Goal: Task Accomplishment & Management: Use online tool/utility

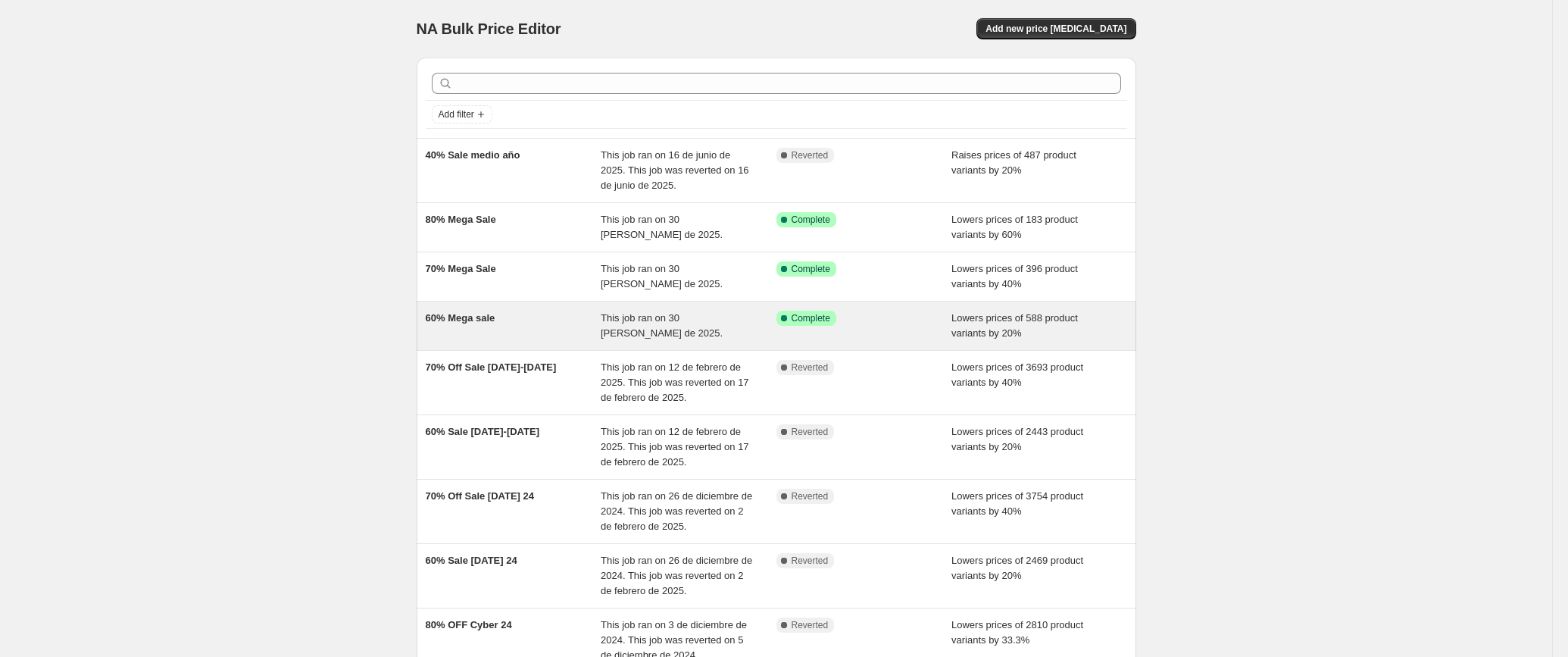
click at [895, 349] on div "60% Mega sale This job ran on 30 [PERSON_NAME] de 2025. Success Complete Comple…" at bounding box center [776, 326] width 720 height 49
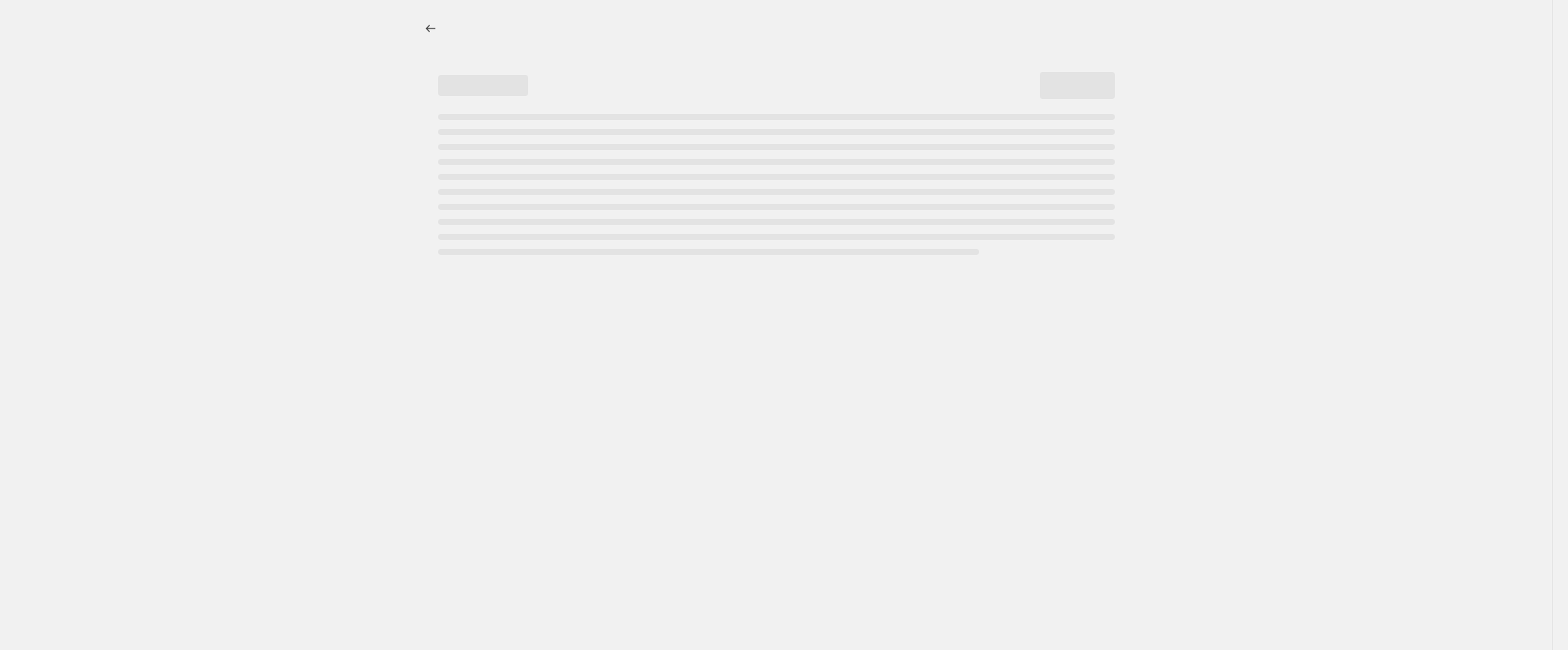
select select "percentage"
select select "no_change"
select select "collection"
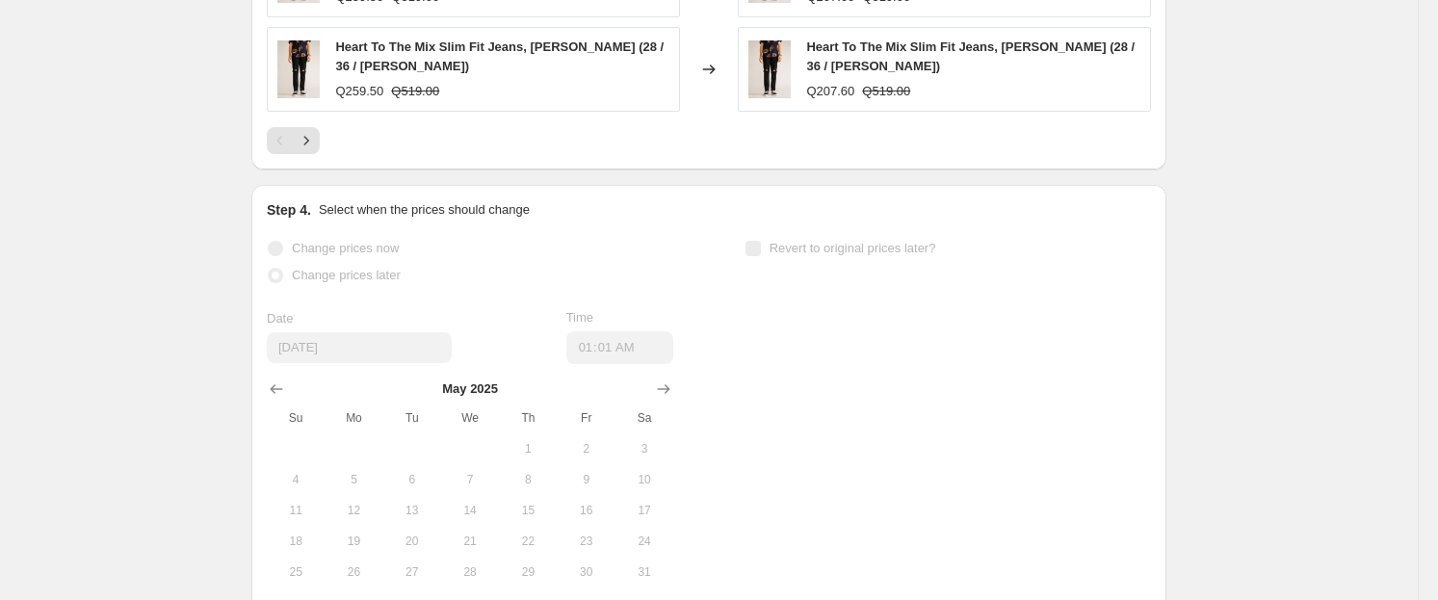
scroll to position [2047, 0]
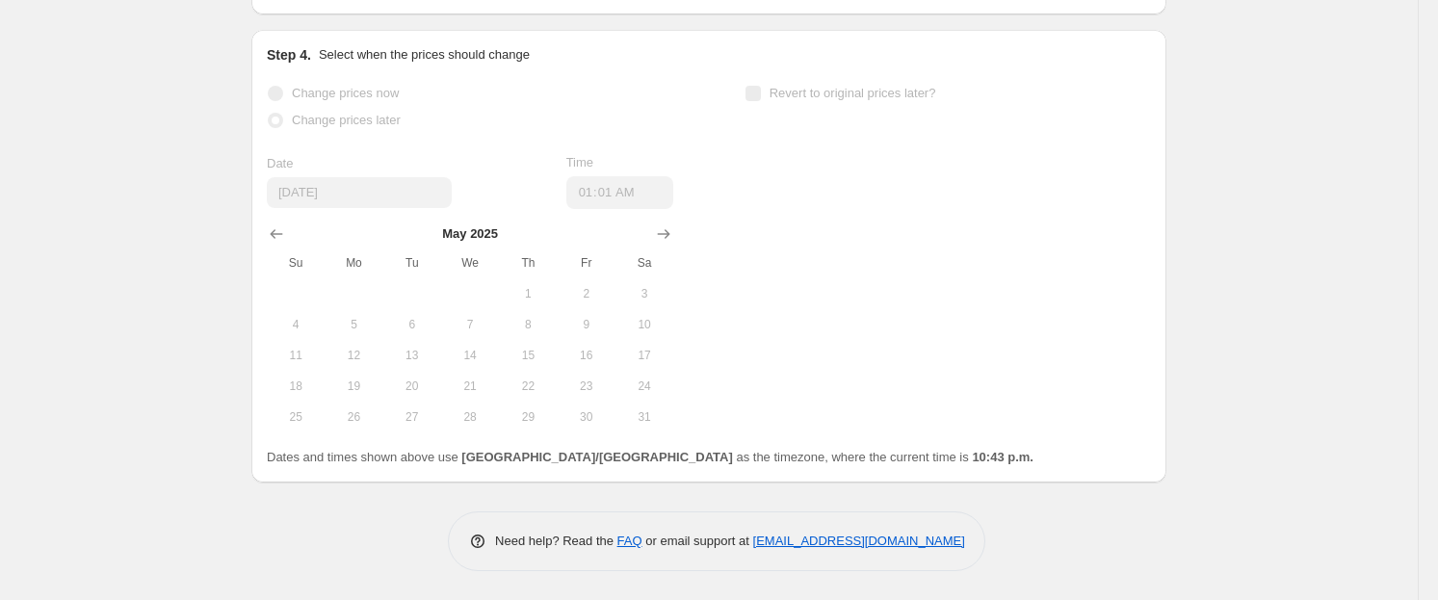
click at [972, 459] on b "10:43 p.m." at bounding box center [1003, 457] width 62 height 14
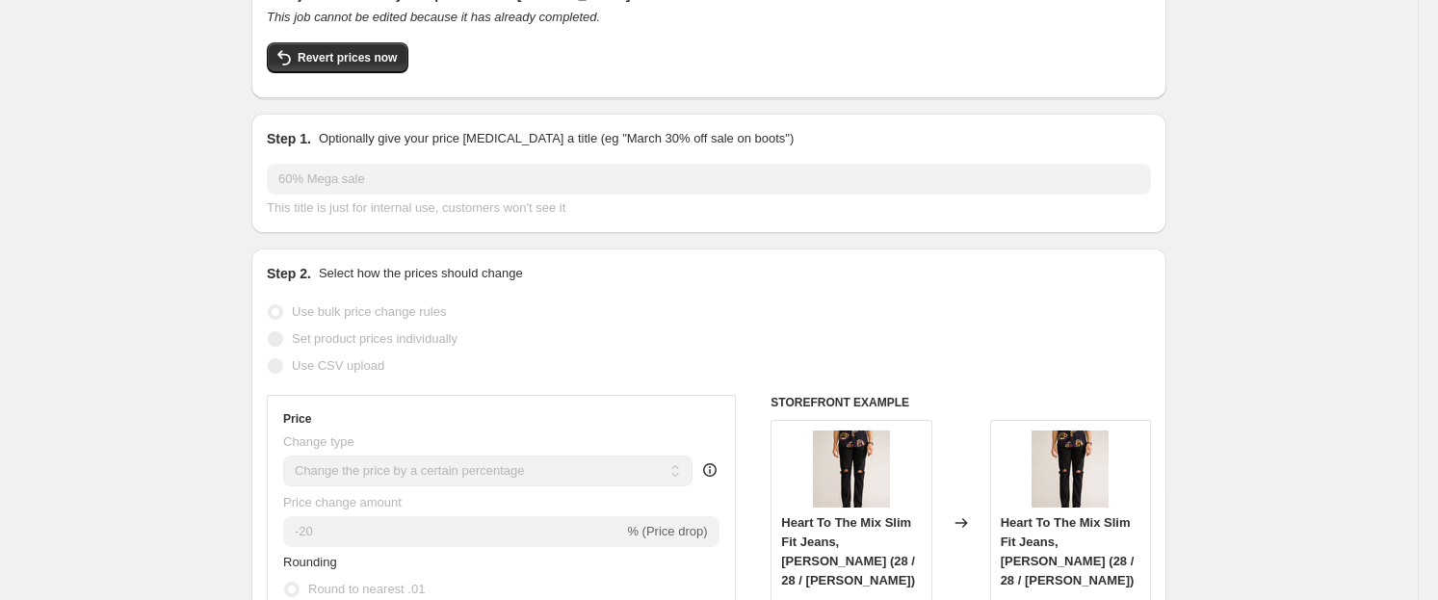
scroll to position [0, 0]
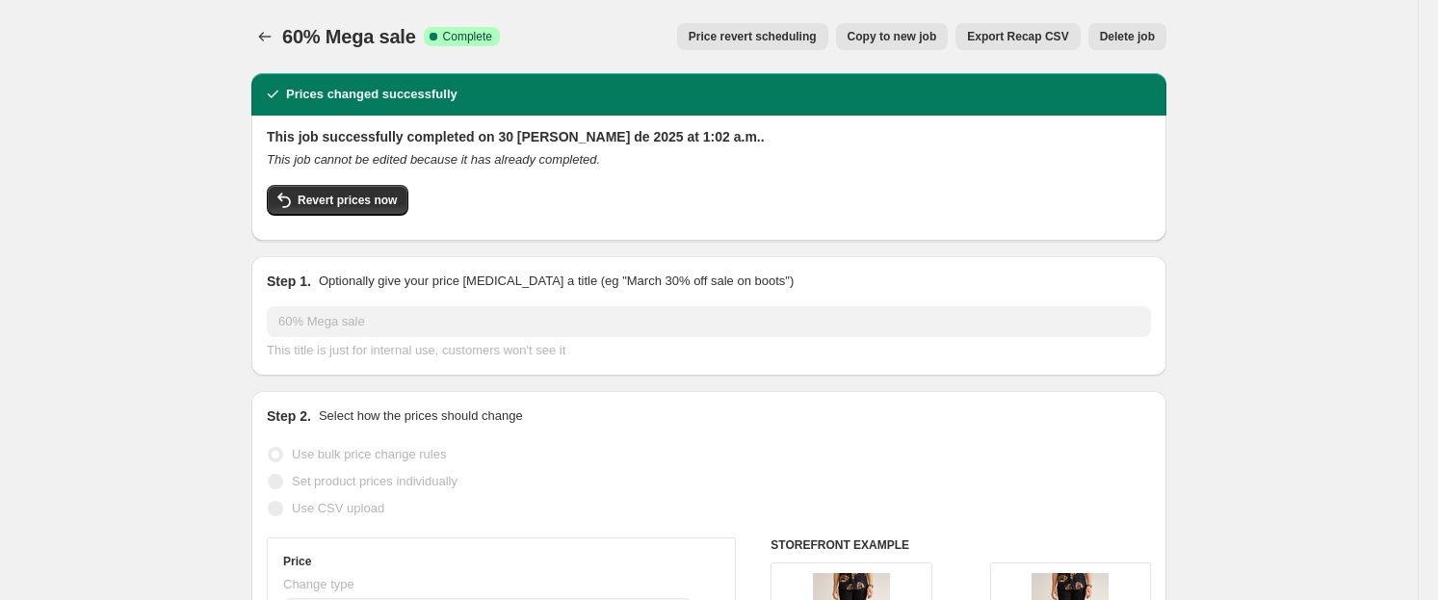
click at [793, 46] on button "Price revert scheduling" at bounding box center [752, 36] width 151 height 27
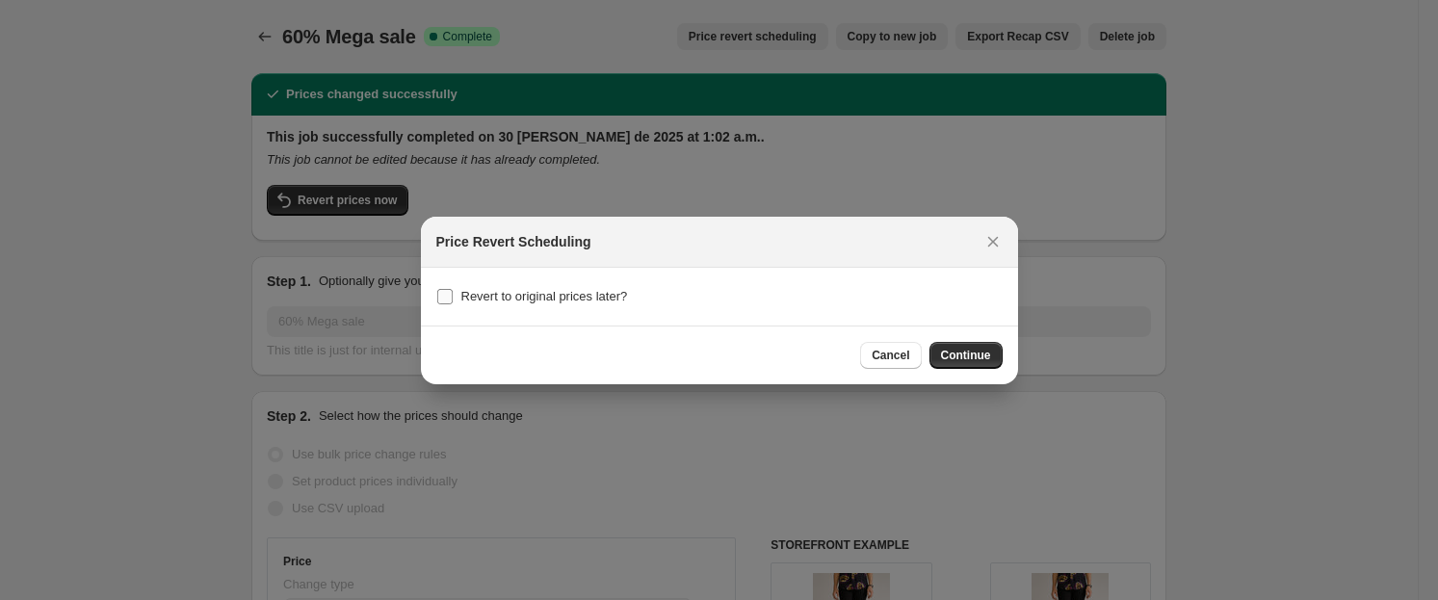
click at [598, 289] on span "Revert to original prices later?" at bounding box center [544, 296] width 167 height 14
click at [453, 289] on input "Revert to original prices later?" at bounding box center [444, 296] width 15 height 15
checkbox input "true"
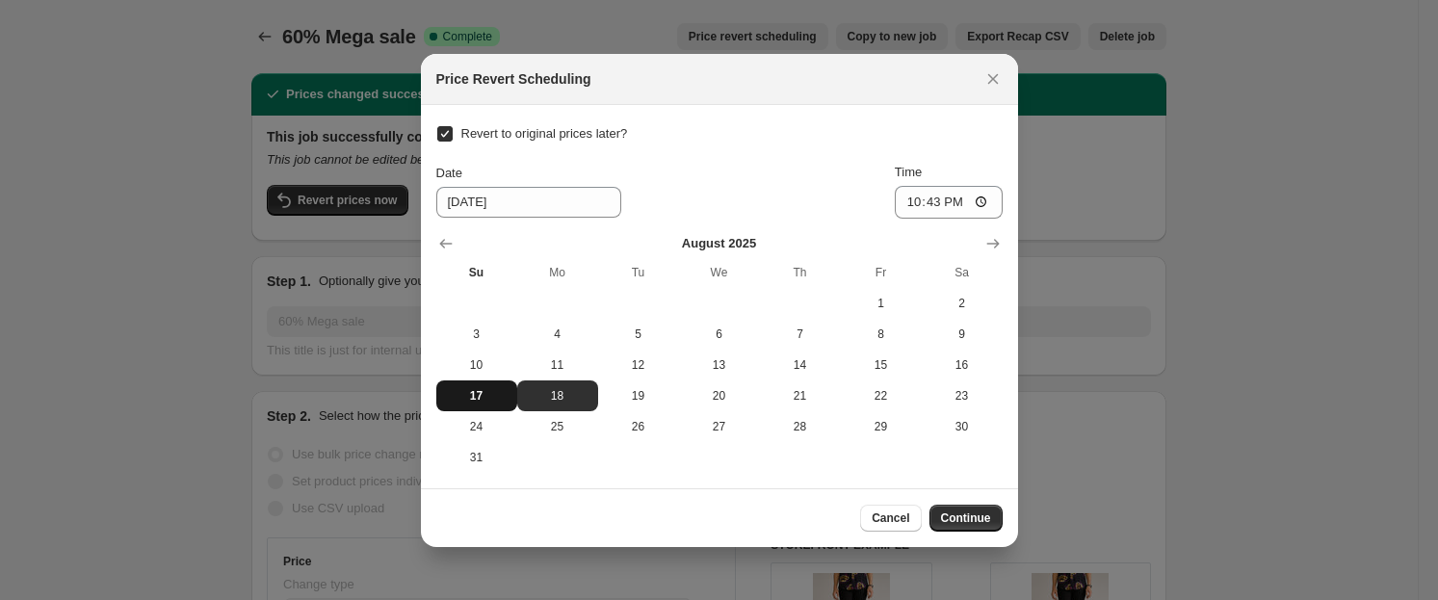
click at [486, 389] on span "17" at bounding box center [477, 395] width 66 height 15
type input "[DATE]"
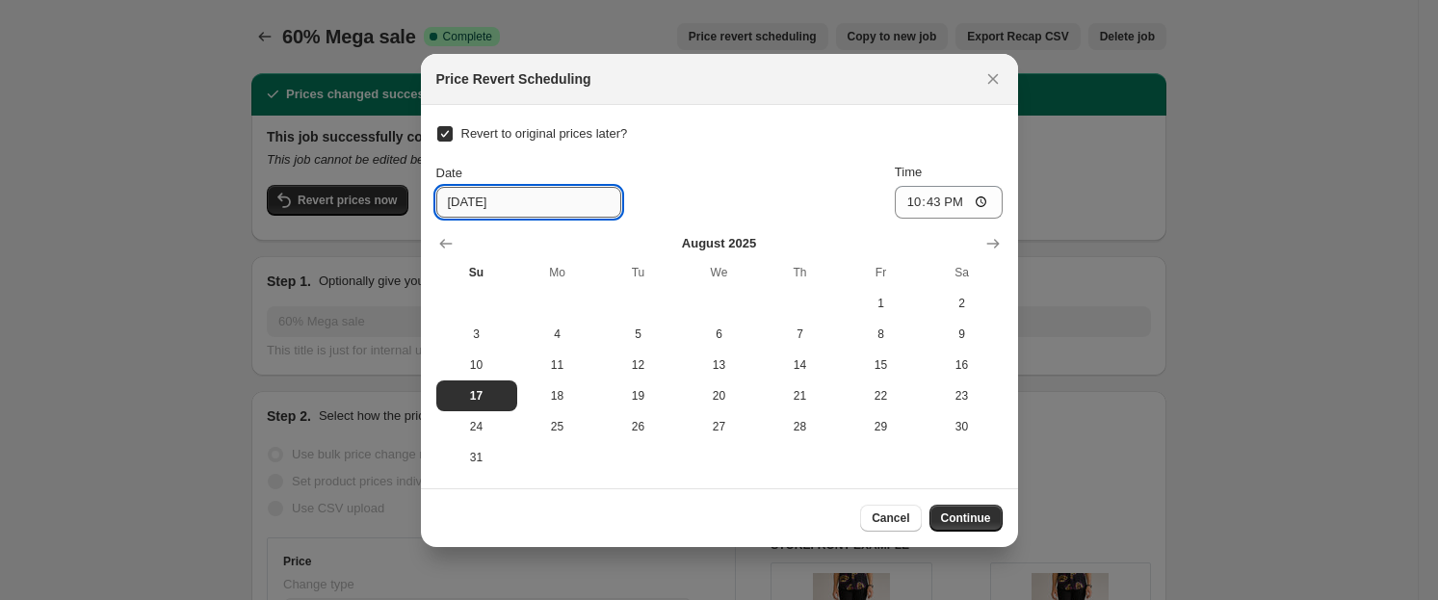
click at [457, 200] on input "[DATE]" at bounding box center [528, 202] width 185 height 31
click at [456, 204] on input "[DATE]" at bounding box center [528, 202] width 185 height 31
click at [471, 204] on input "[DATE]" at bounding box center [528, 202] width 185 height 31
click at [931, 204] on input "22:43" at bounding box center [949, 202] width 108 height 33
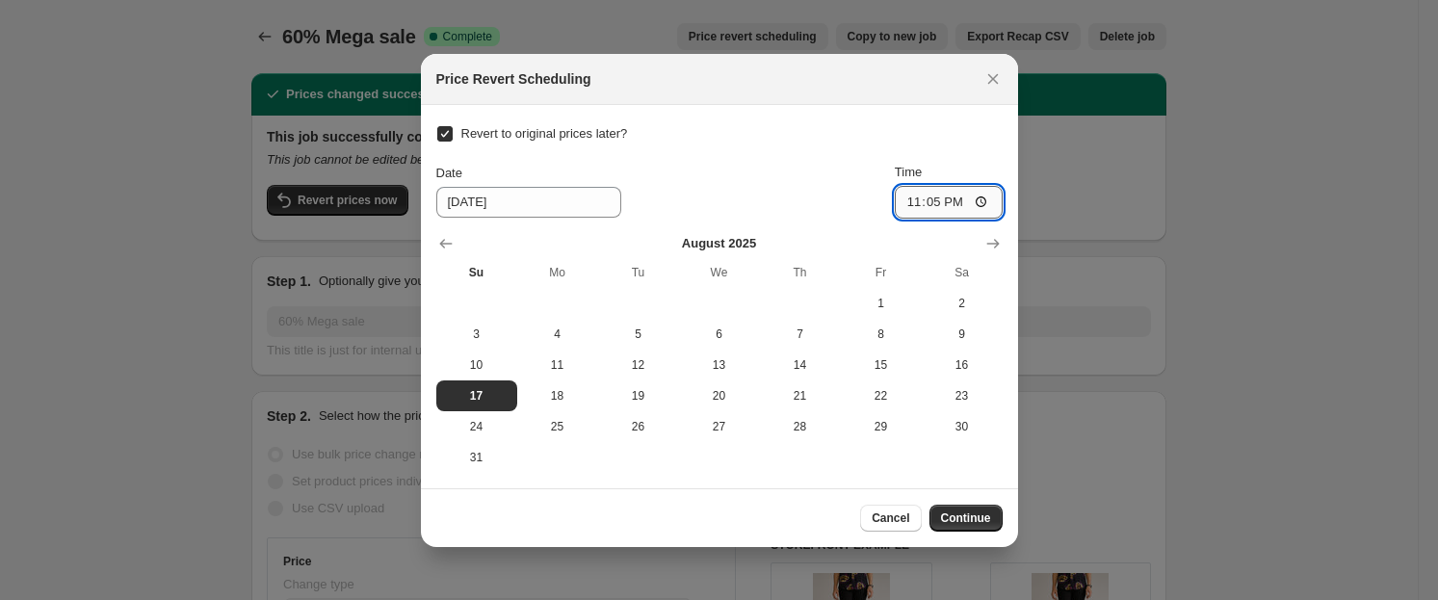
type input "23:58"
click at [974, 498] on div "Cancel Continue" at bounding box center [719, 517] width 597 height 59
click at [976, 518] on span "Continue" at bounding box center [966, 518] width 50 height 15
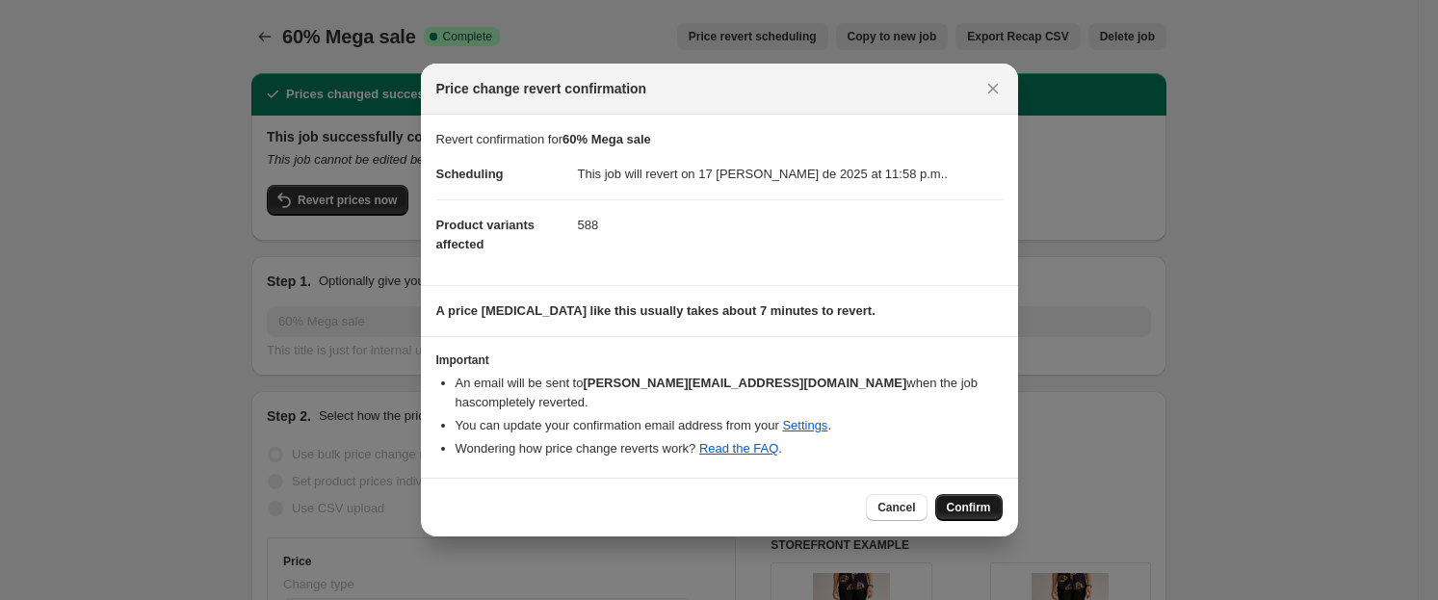
click at [981, 501] on span "Confirm" at bounding box center [969, 507] width 44 height 15
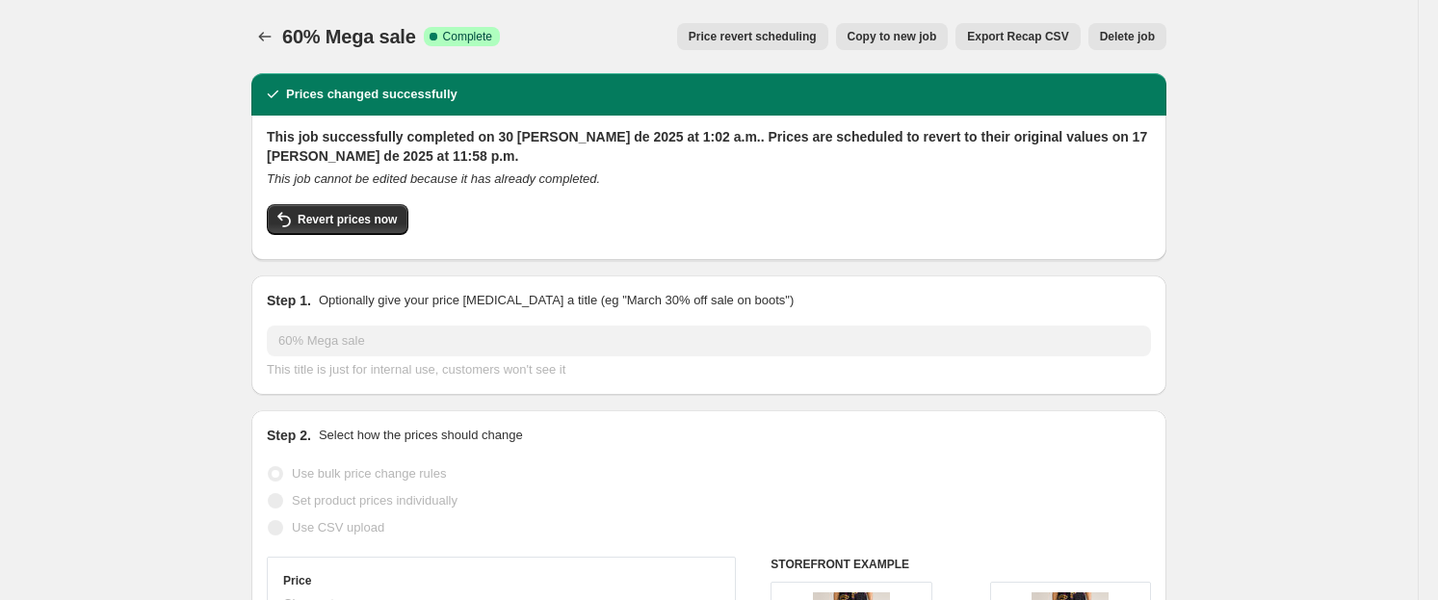
click at [755, 36] on span "Price revert scheduling" at bounding box center [753, 36] width 128 height 15
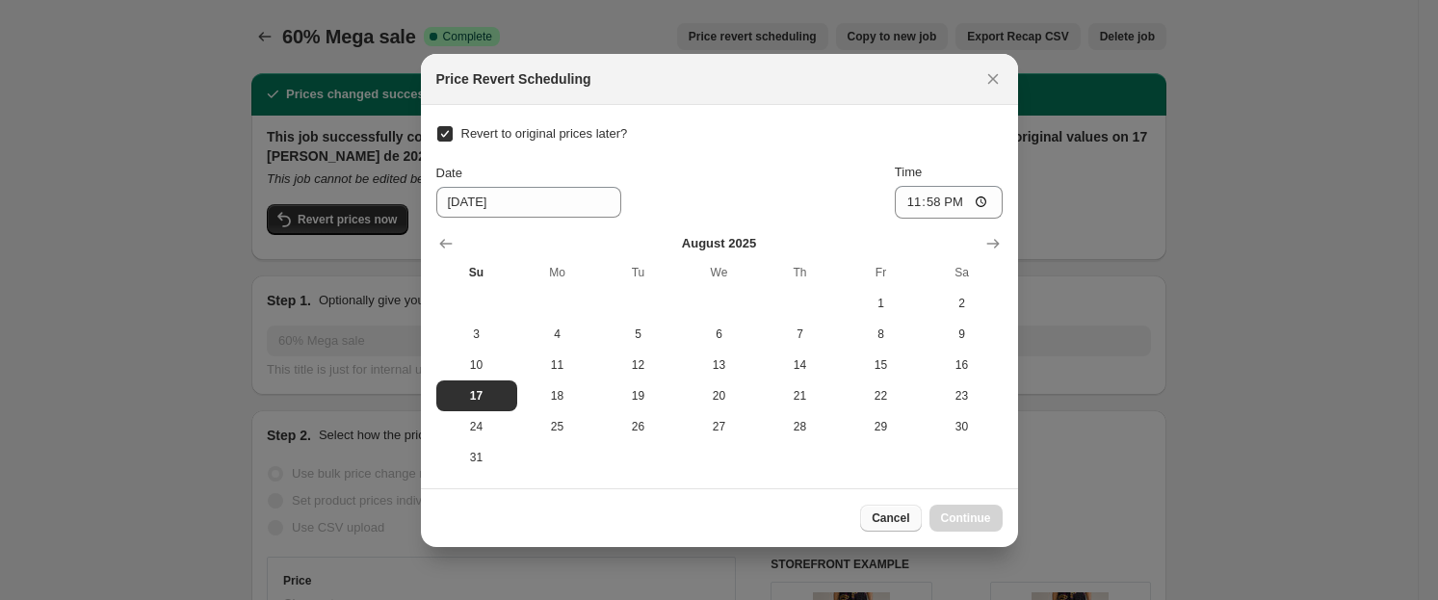
click at [900, 508] on button "Cancel" at bounding box center [890, 518] width 61 height 27
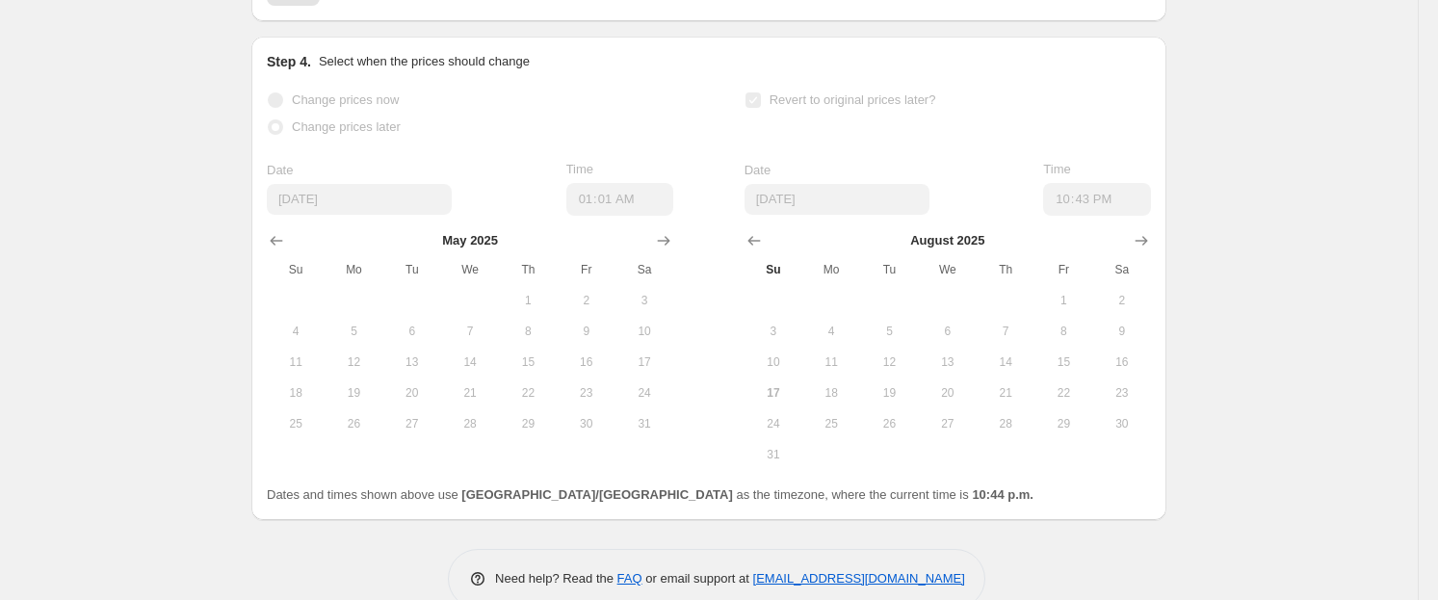
scroll to position [2097, 0]
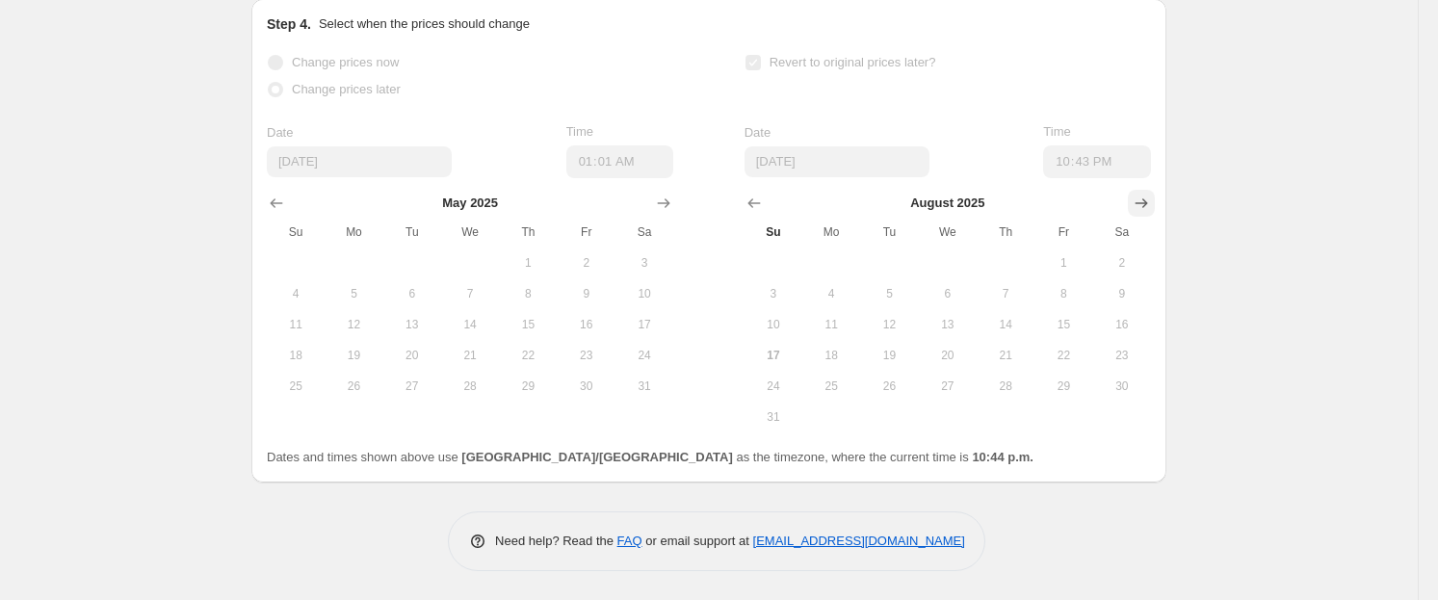
click at [1148, 203] on icon "Show next month, September 2025" at bounding box center [1142, 203] width 13 height 10
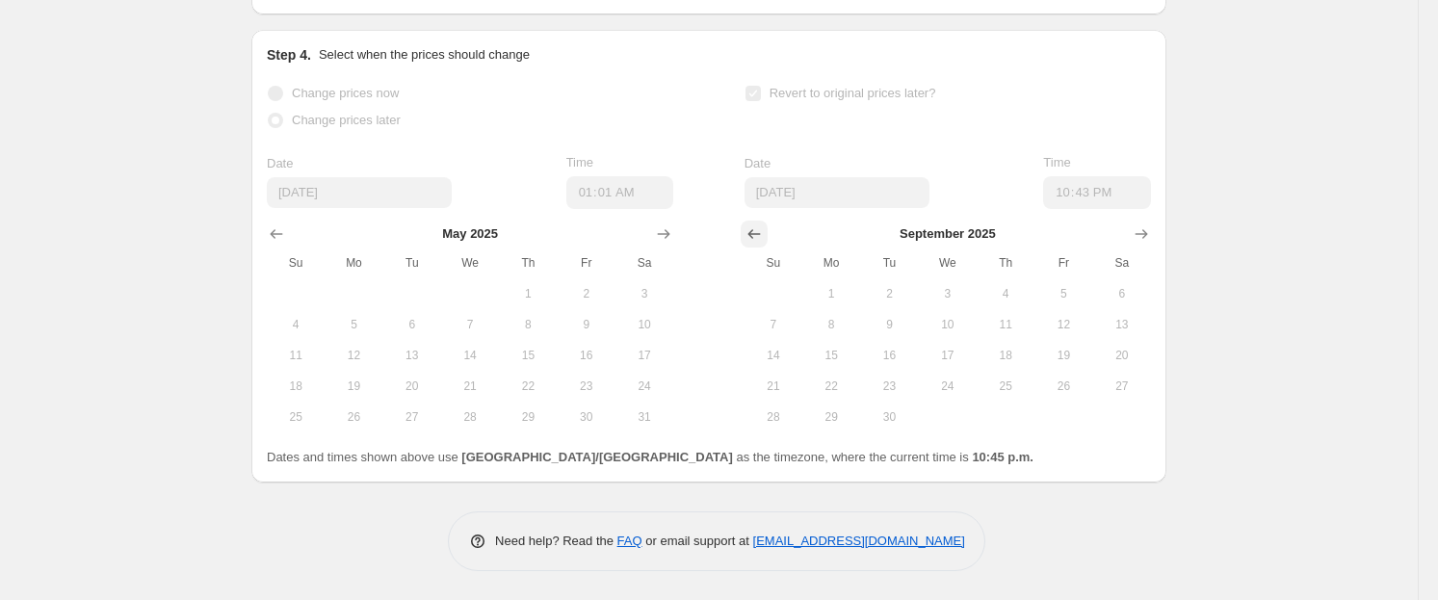
click at [753, 241] on icon "Show previous month, August 2025" at bounding box center [754, 233] width 19 height 19
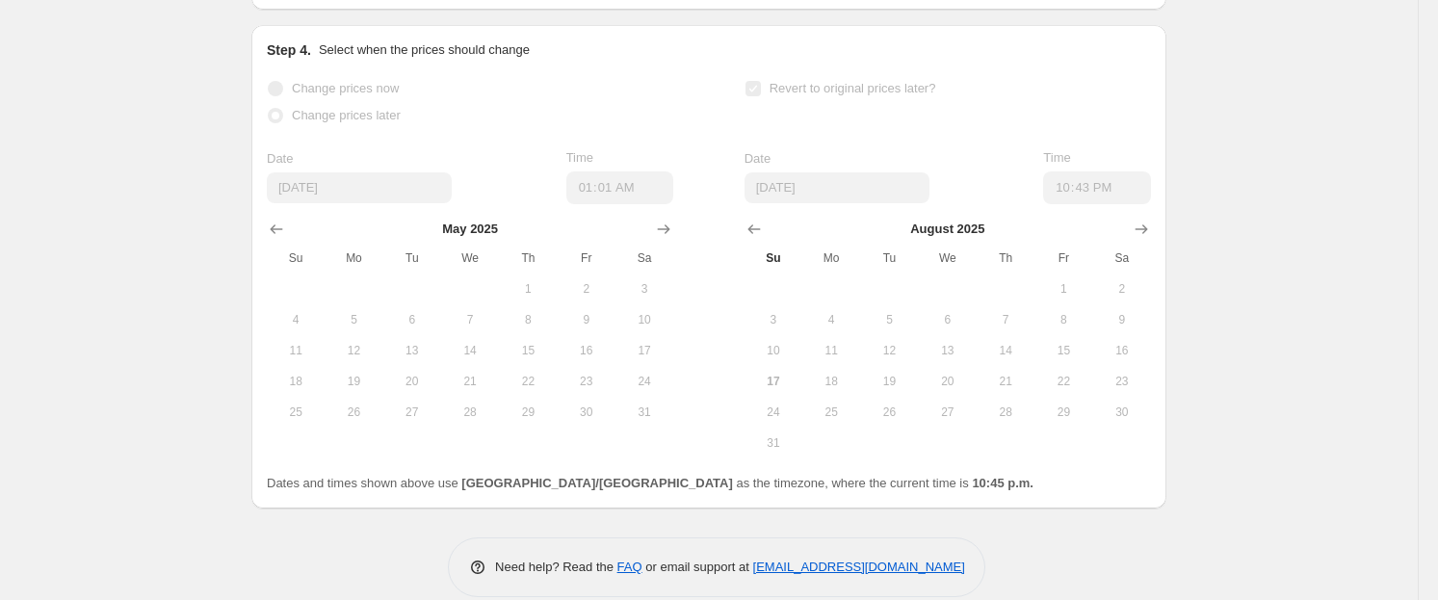
click at [784, 389] on span "17" at bounding box center [773, 381] width 42 height 15
click at [780, 382] on span "17" at bounding box center [773, 381] width 42 height 15
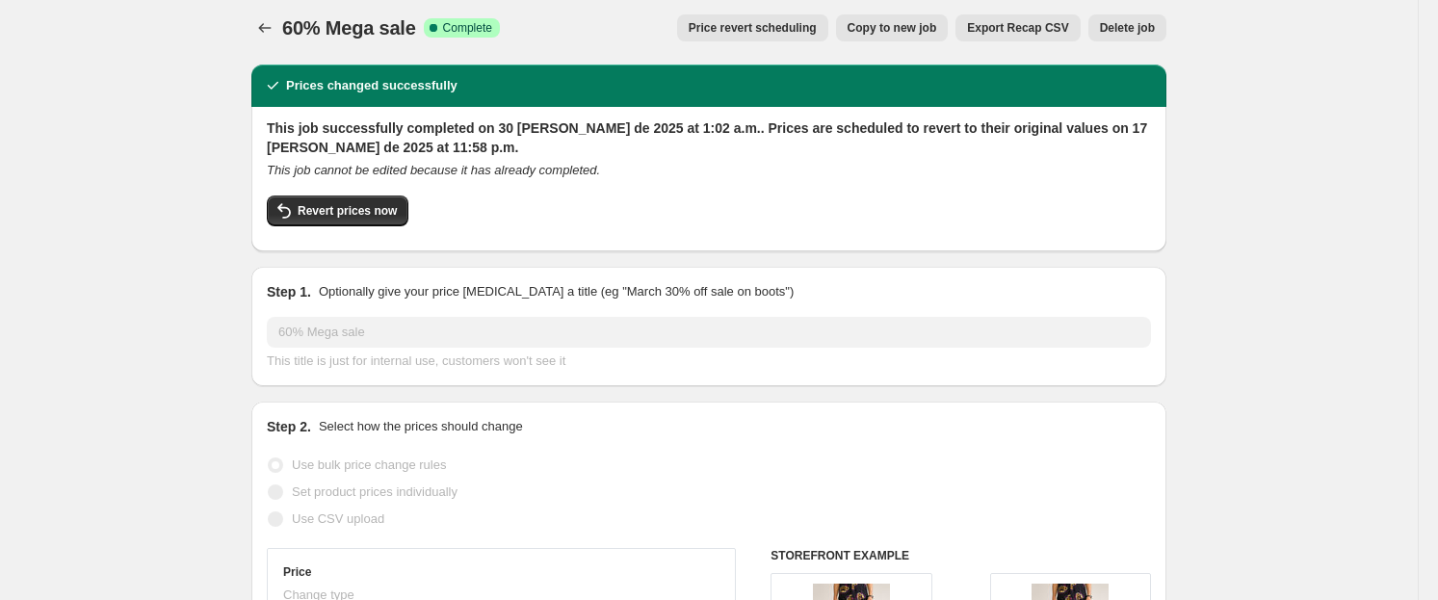
scroll to position [0, 0]
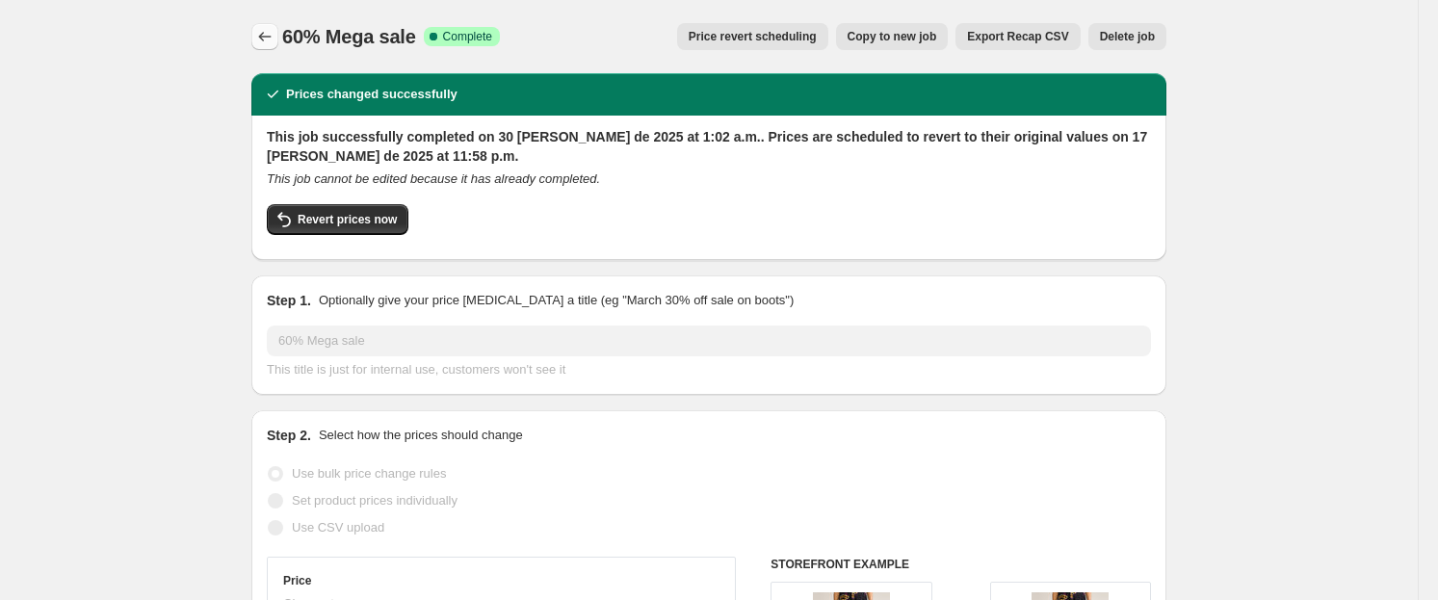
click at [258, 30] on button "Price change jobs" at bounding box center [264, 36] width 27 height 27
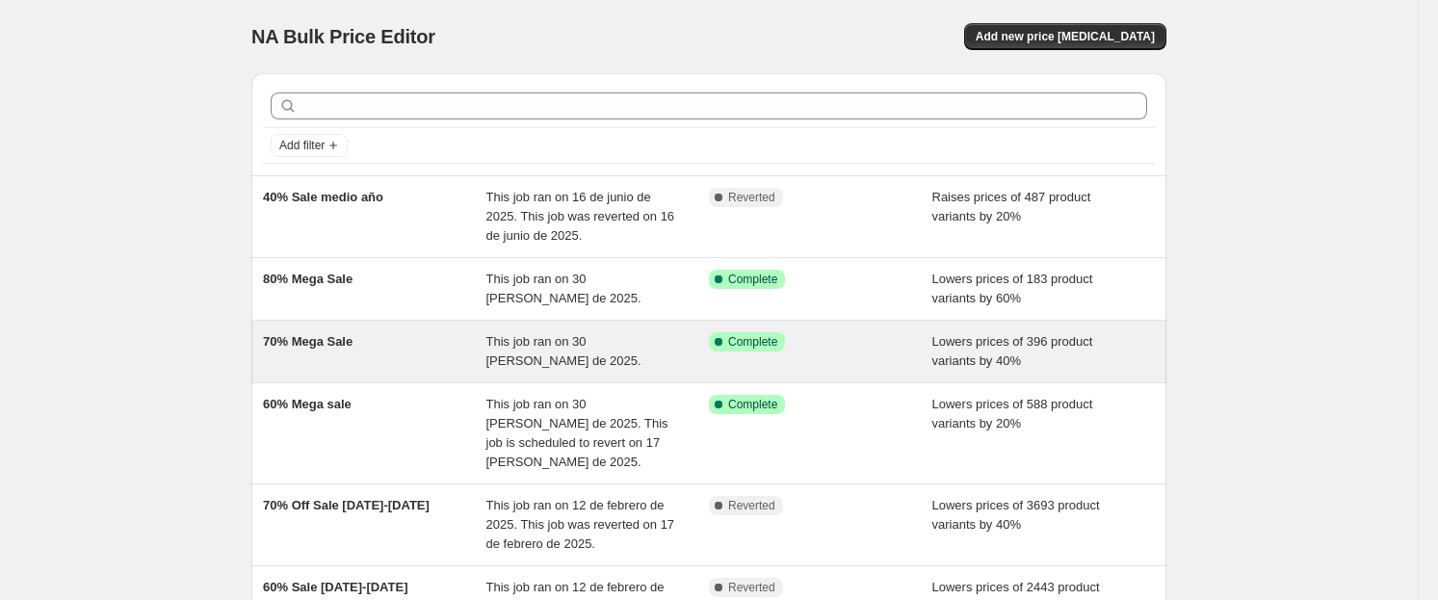
click at [939, 359] on span "Lowers prices of 396 product variants by 40%" at bounding box center [1013, 351] width 161 height 34
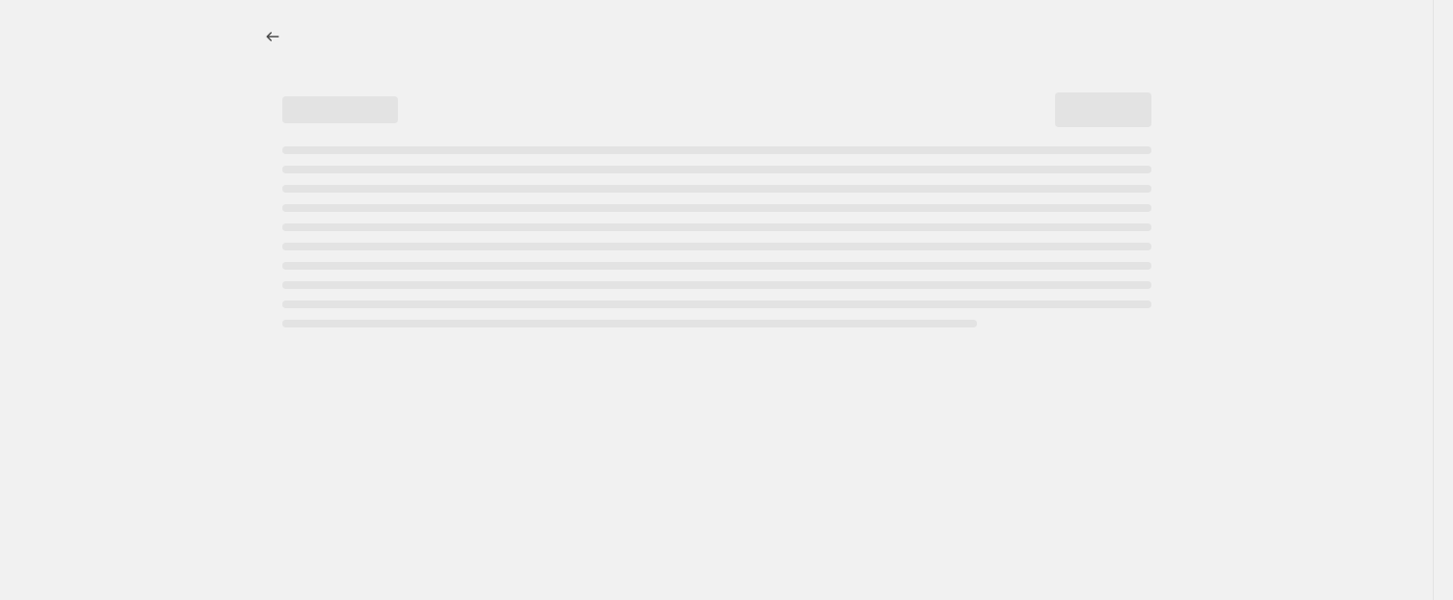
select select "percentage"
select select "no_change"
select select "collection"
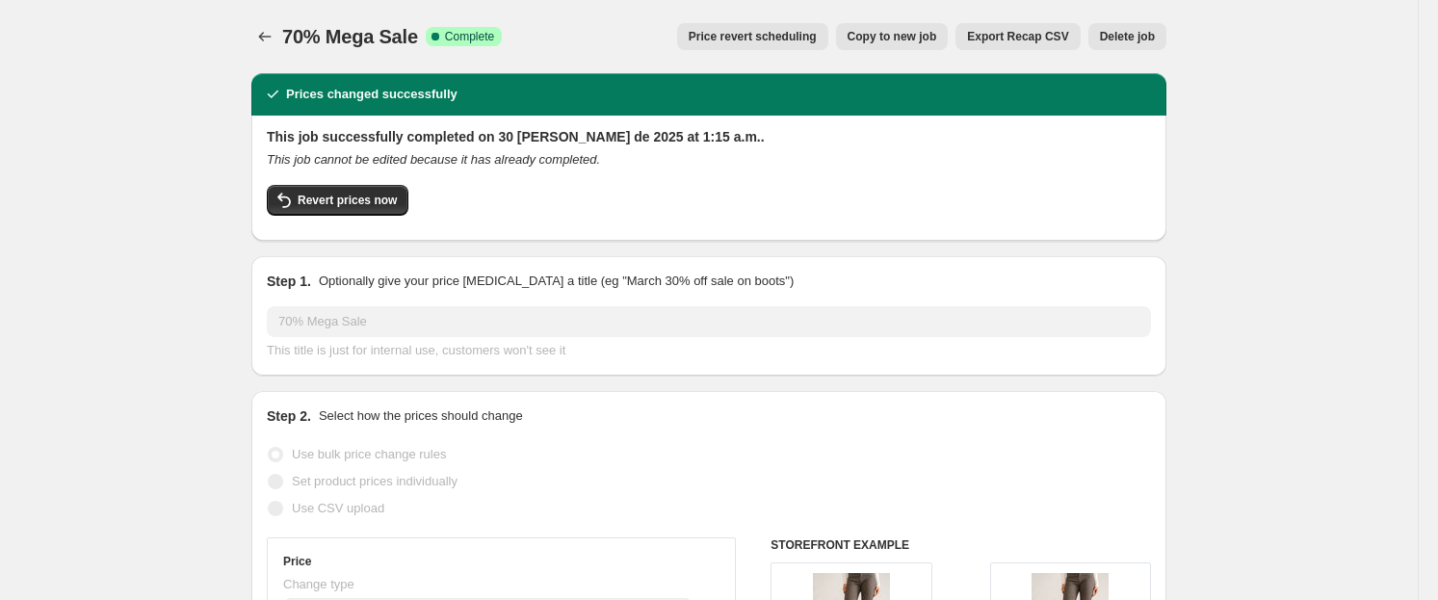
scroll to position [19, 0]
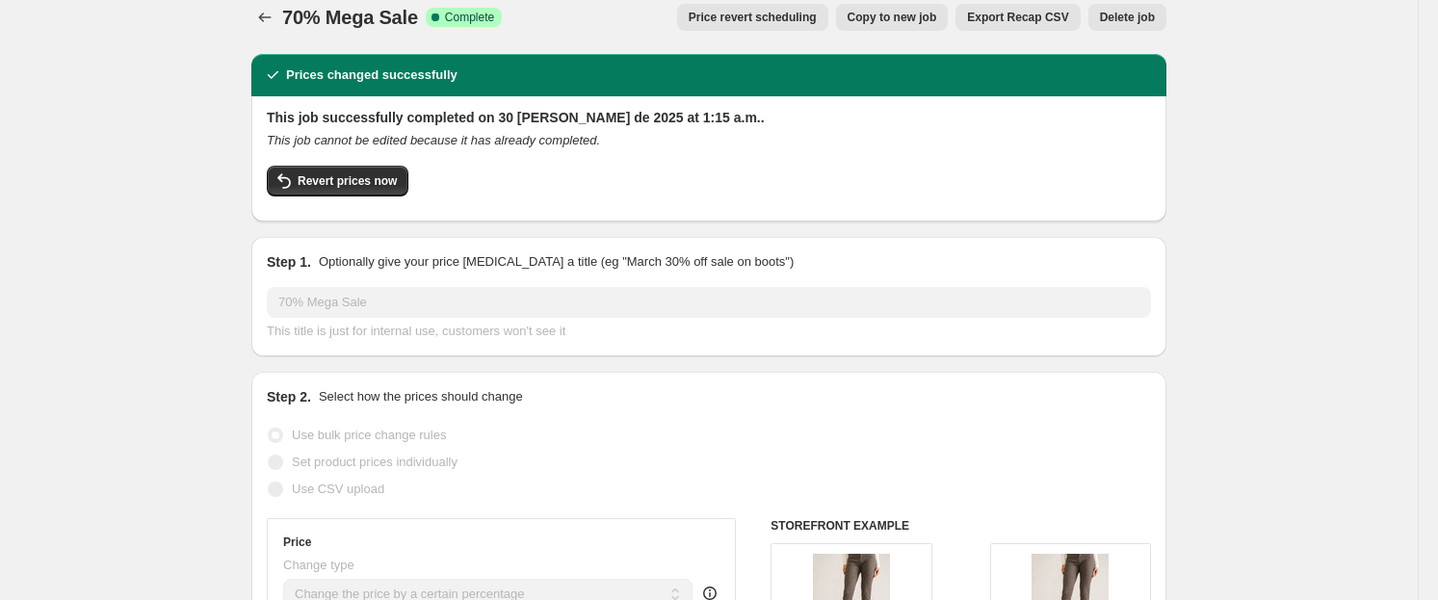
click at [731, 15] on span "Price revert scheduling" at bounding box center [753, 17] width 128 height 15
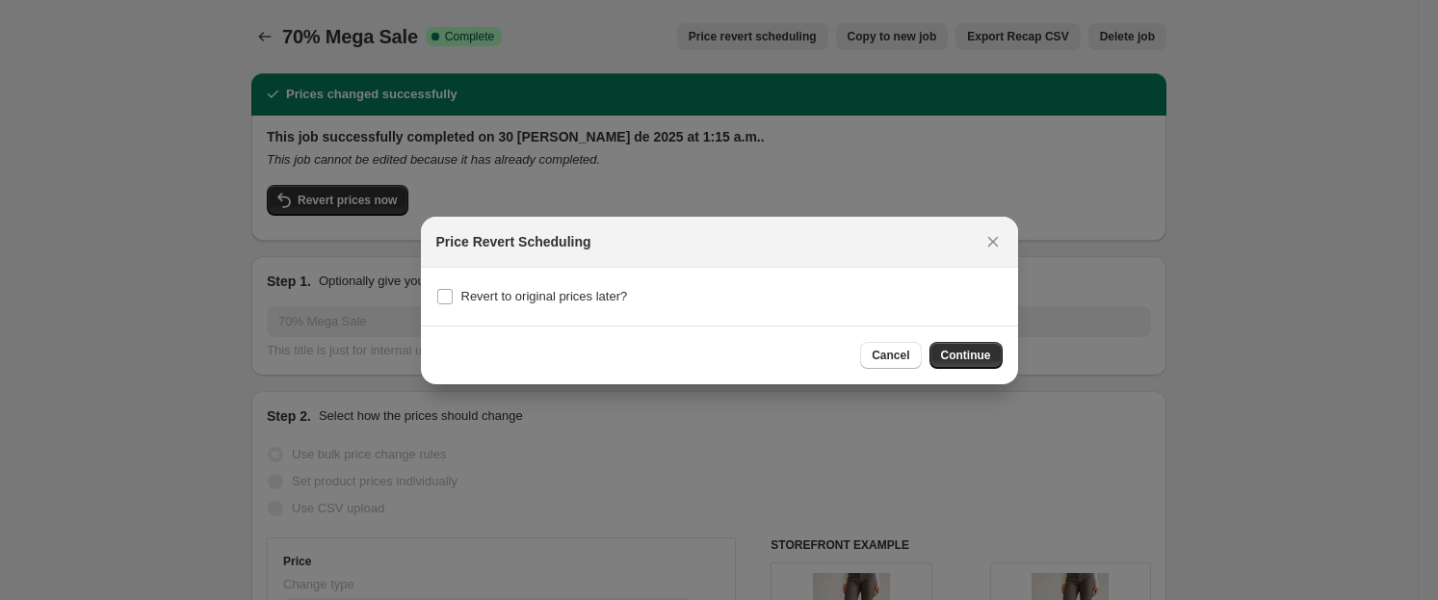
scroll to position [0, 0]
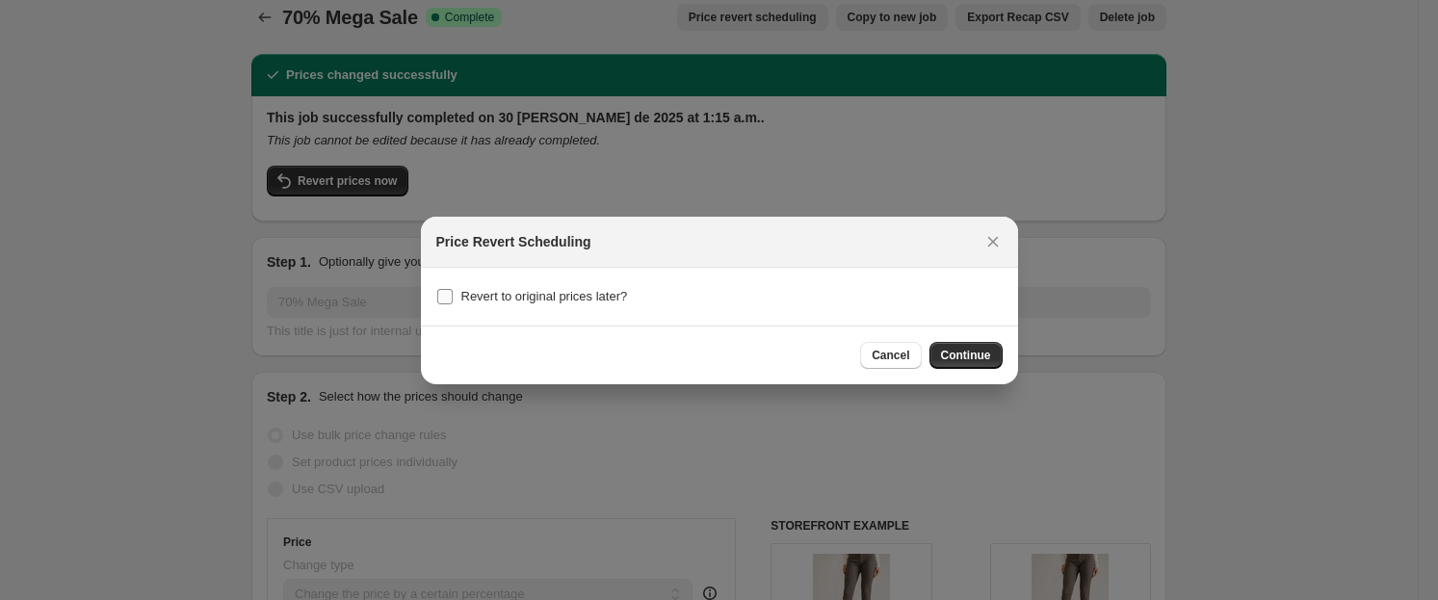
click at [593, 295] on span "Revert to original prices later?" at bounding box center [544, 296] width 167 height 14
click at [453, 295] on input "Revert to original prices later?" at bounding box center [444, 296] width 15 height 15
checkbox input "true"
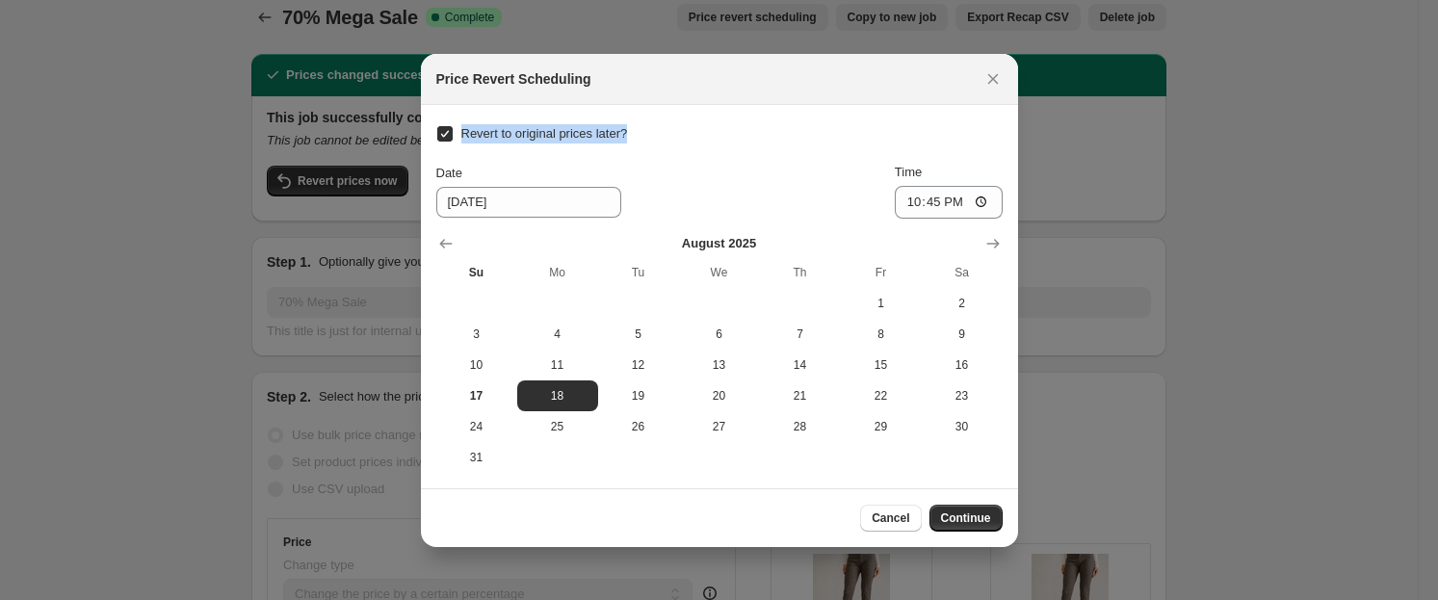
drag, startPoint x: 654, startPoint y: 132, endPoint x: 460, endPoint y: 121, distance: 194.9
click at [460, 121] on div "Revert to original prices later? Date [DATE] Time 22:45 [DATE] Su Mo Tu We Th F…" at bounding box center [719, 296] width 566 height 353
copy span "Revert to original prices later?"
click at [474, 201] on input "[DATE]" at bounding box center [528, 202] width 185 height 31
type input "[DATE]"
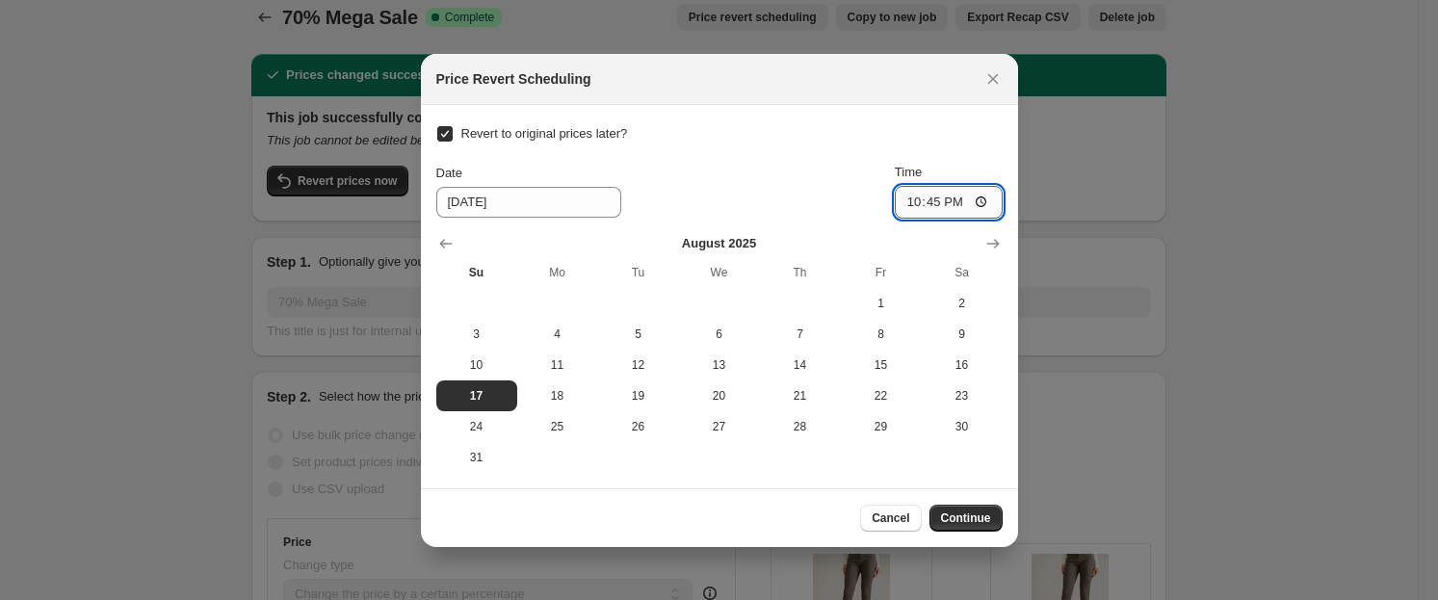
click at [912, 197] on input "22:45" at bounding box center [949, 202] width 108 height 33
click at [915, 208] on input "23:58" at bounding box center [949, 202] width 108 height 33
type input "23:59"
click at [963, 511] on span "Continue" at bounding box center [966, 518] width 50 height 15
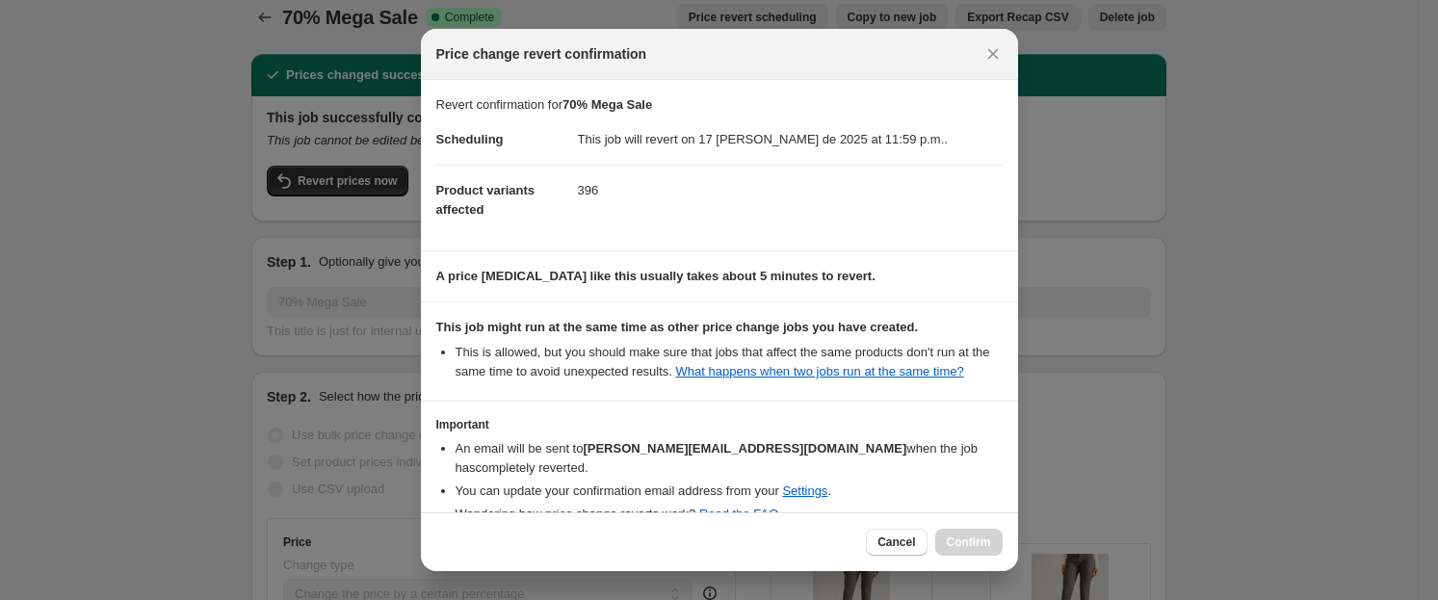
click at [578, 212] on dd "396" at bounding box center [790, 190] width 425 height 51
click at [994, 53] on icon "Close" at bounding box center [993, 53] width 19 height 19
checkbox input "false"
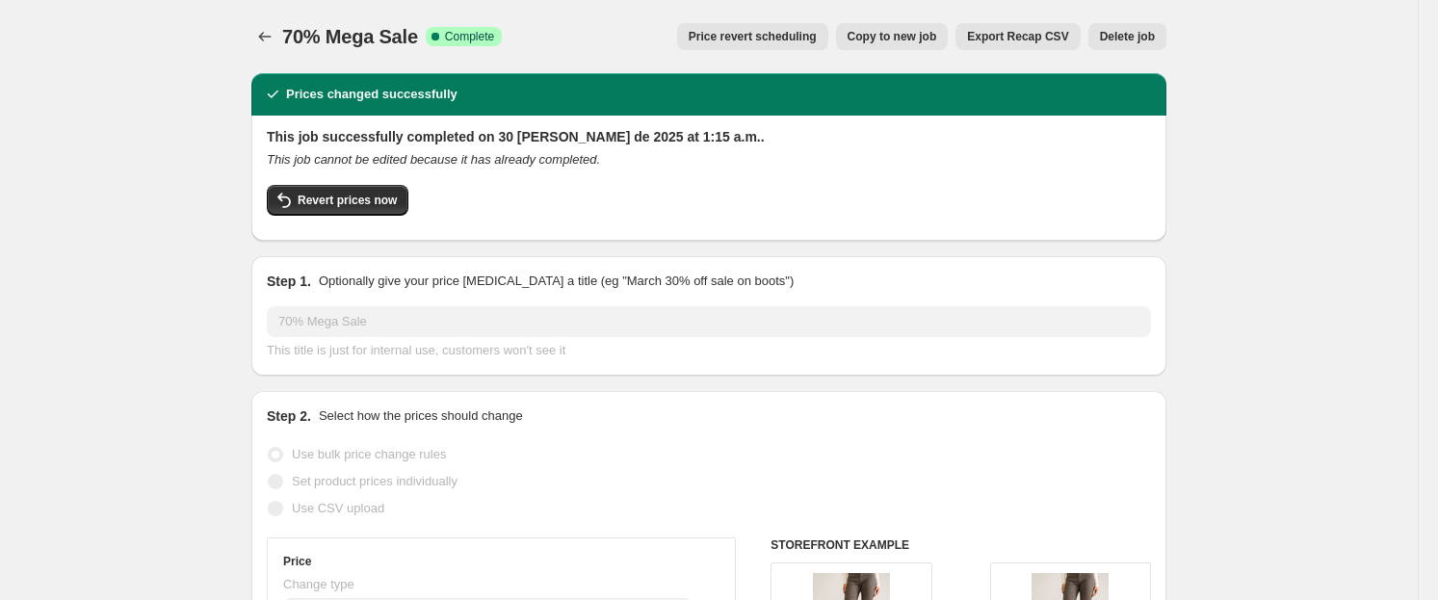
scroll to position [19, 0]
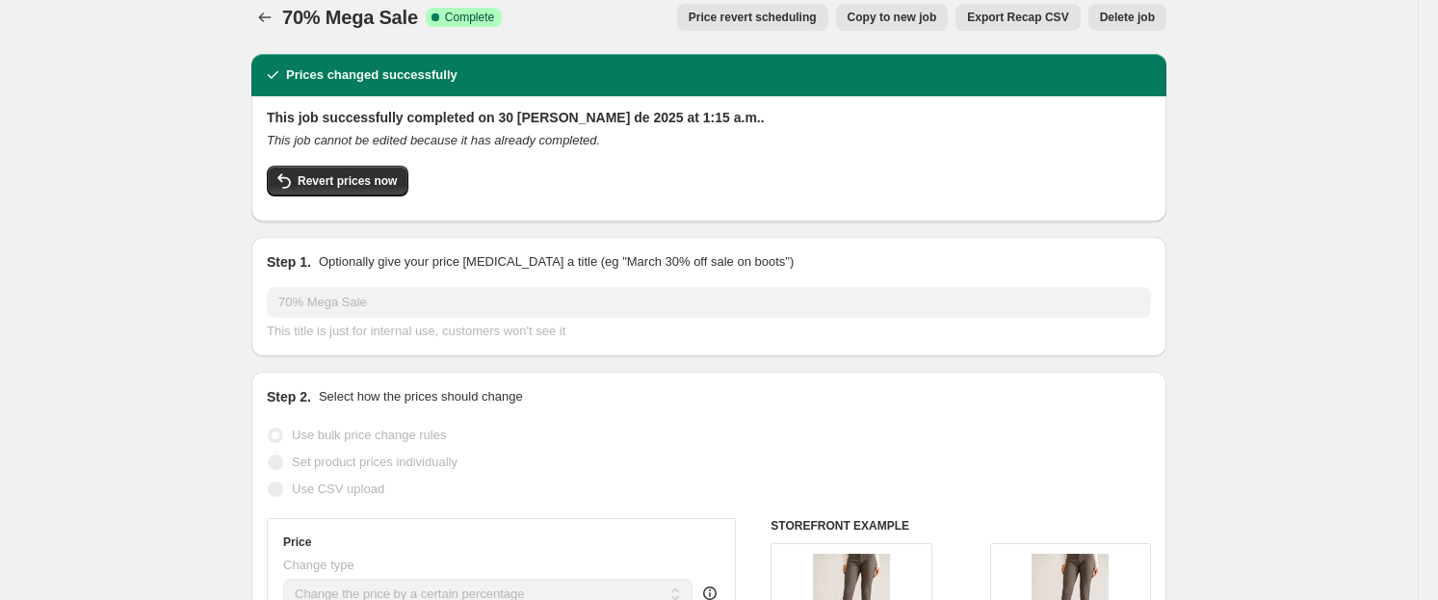
click at [801, 13] on span "Price revert scheduling" at bounding box center [753, 17] width 128 height 15
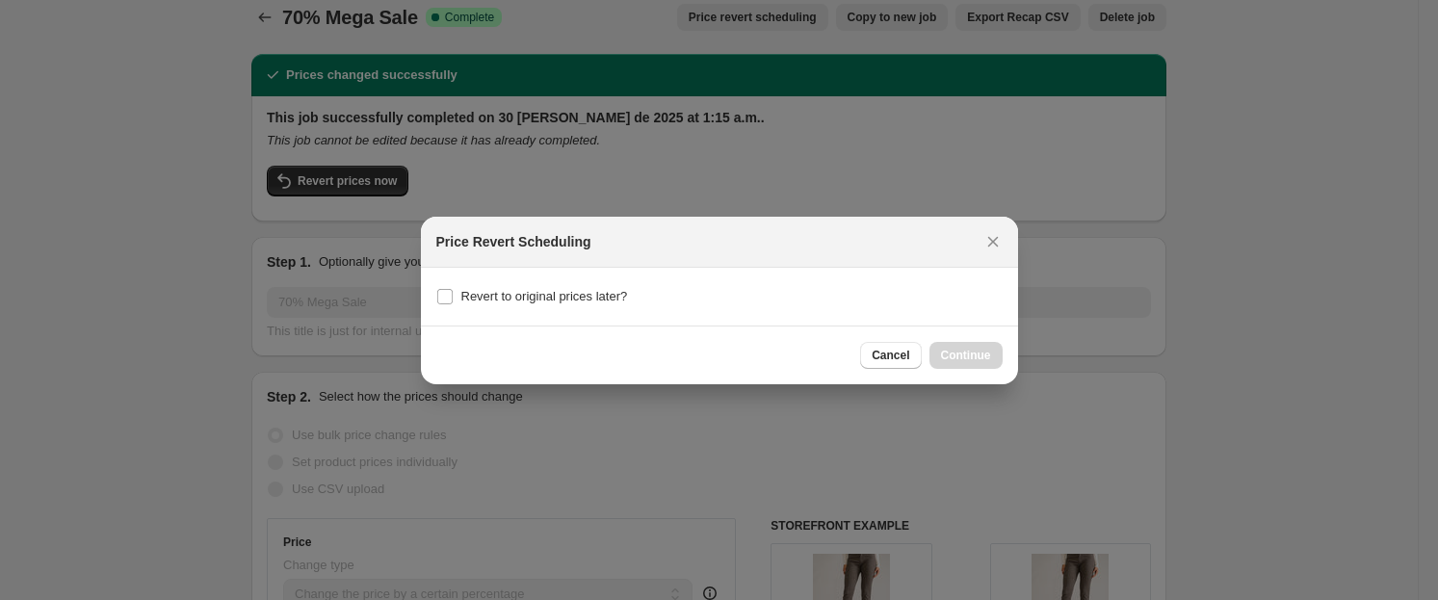
scroll to position [0, 0]
click at [600, 309] on label "Revert to original prices later?" at bounding box center [532, 296] width 192 height 27
click at [453, 304] on input "Revert to original prices later?" at bounding box center [444, 296] width 15 height 15
checkbox input "true"
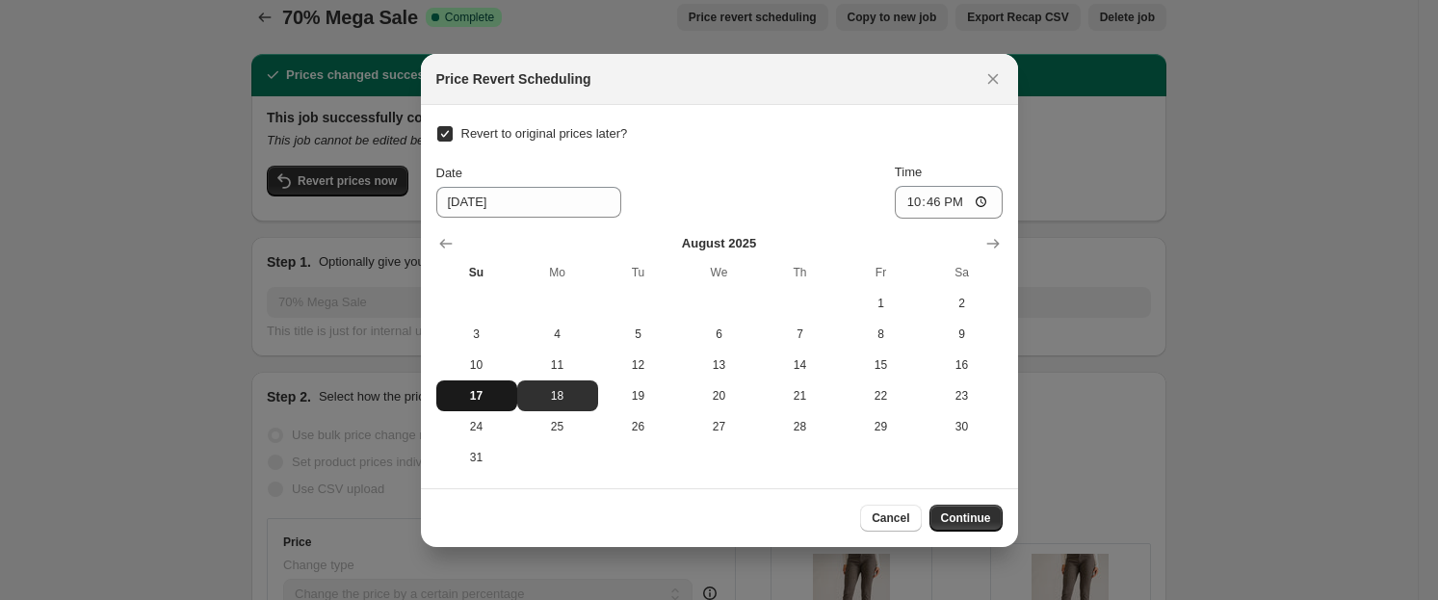
click at [479, 393] on span "17" at bounding box center [477, 395] width 66 height 15
type input "[DATE]"
click at [922, 203] on input "22:46" at bounding box center [949, 202] width 108 height 33
click at [900, 197] on input "22:59" at bounding box center [949, 202] width 108 height 33
type input "23:59"
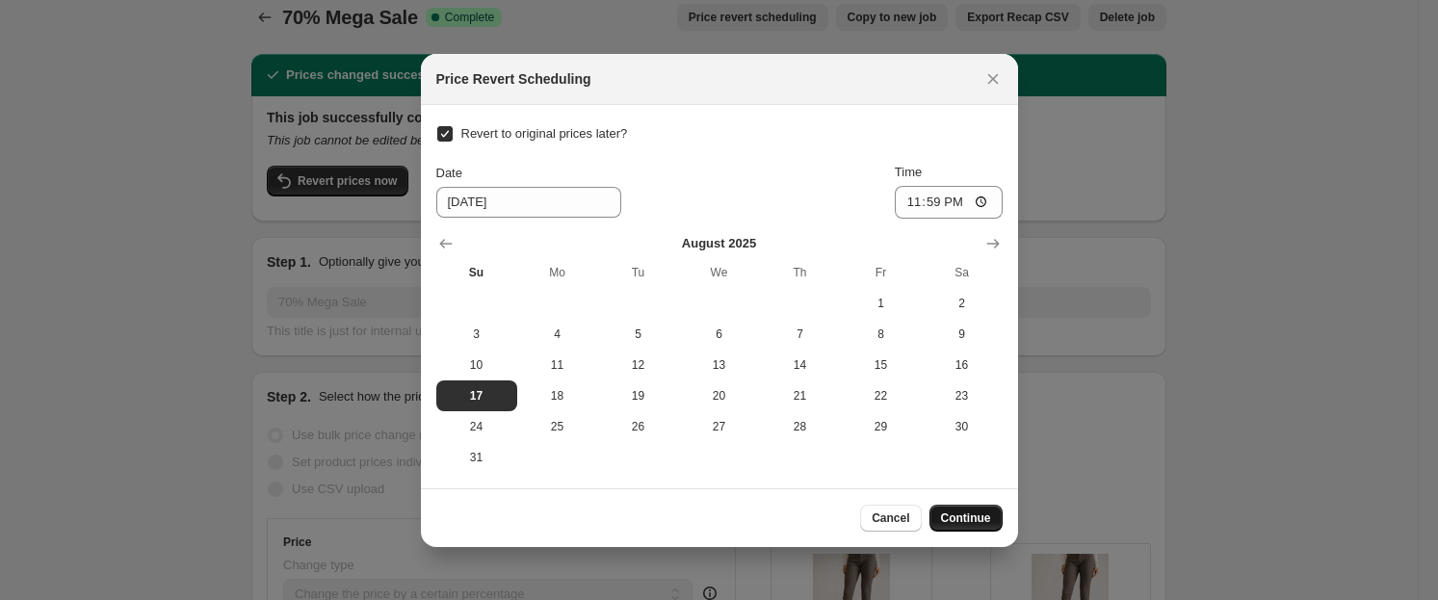
click at [965, 516] on span "Continue" at bounding box center [966, 518] width 50 height 15
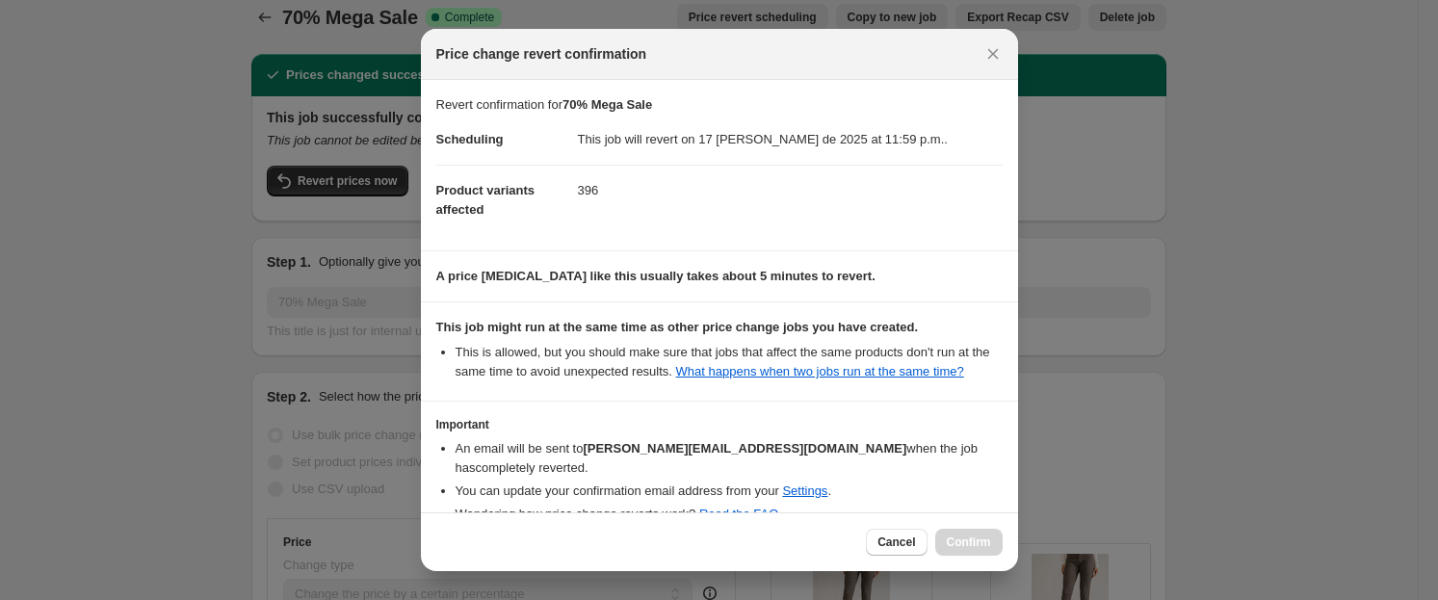
click at [592, 195] on dd "396" at bounding box center [790, 190] width 425 height 51
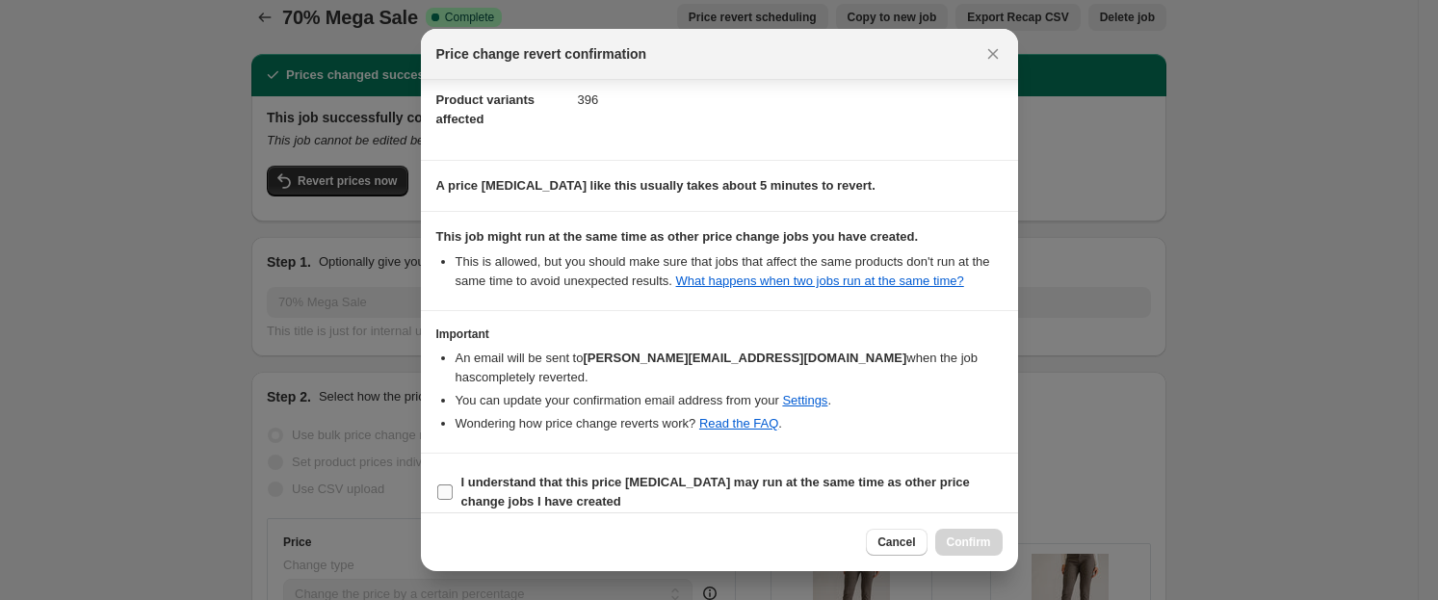
click at [456, 472] on label "I understand that this price [MEDICAL_DATA] may run at the same time as other p…" at bounding box center [719, 492] width 566 height 46
click at [453, 485] on input "I understand that this price [MEDICAL_DATA] may run at the same time as other p…" at bounding box center [444, 492] width 15 height 15
checkbox input "true"
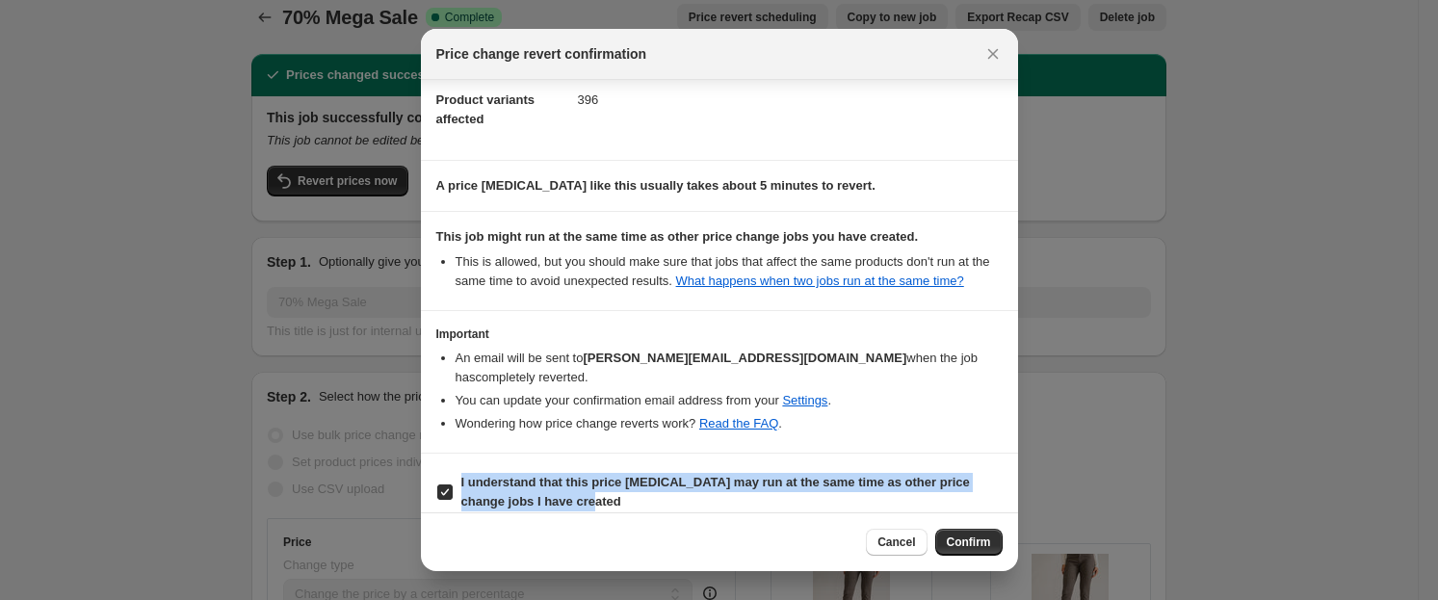
drag, startPoint x: 584, startPoint y: 483, endPoint x: 458, endPoint y: 474, distance: 126.5
click at [458, 474] on label "I understand that this price [MEDICAL_DATA] may run at the same time as other p…" at bounding box center [719, 492] width 566 height 46
copy b "I understand that this price [MEDICAL_DATA] may run at the same time as other p…"
click at [976, 555] on button "Confirm" at bounding box center [968, 542] width 67 height 27
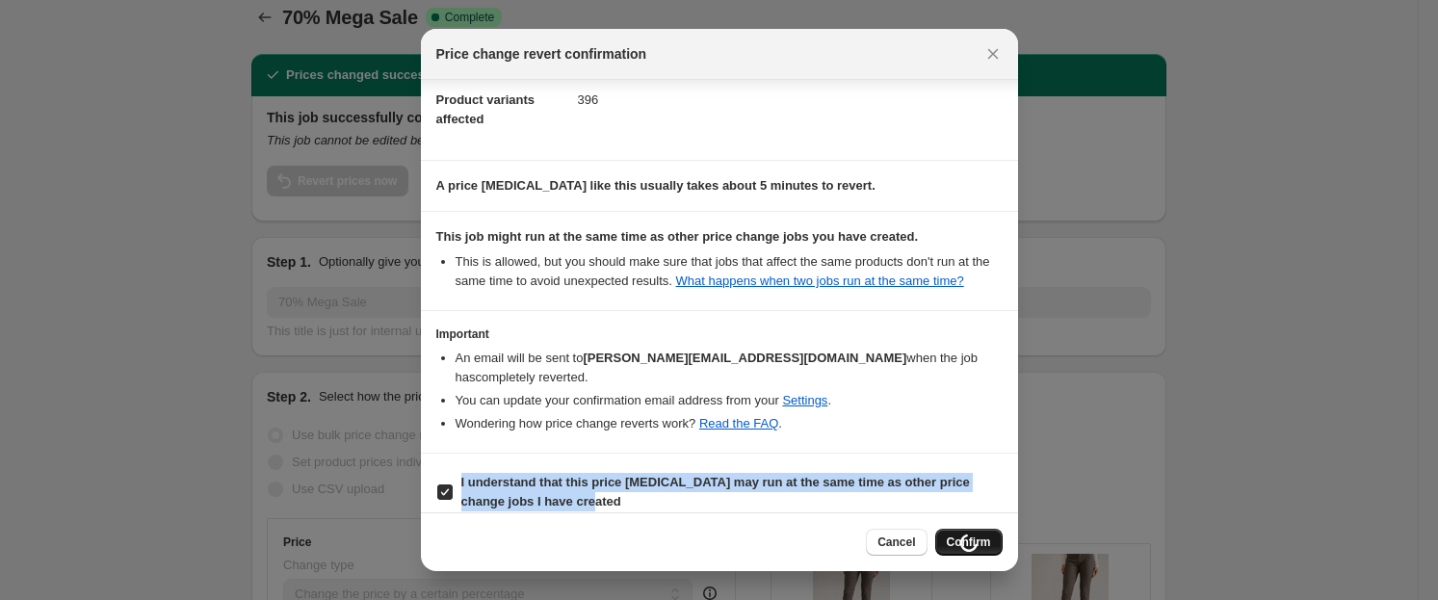
scroll to position [19, 0]
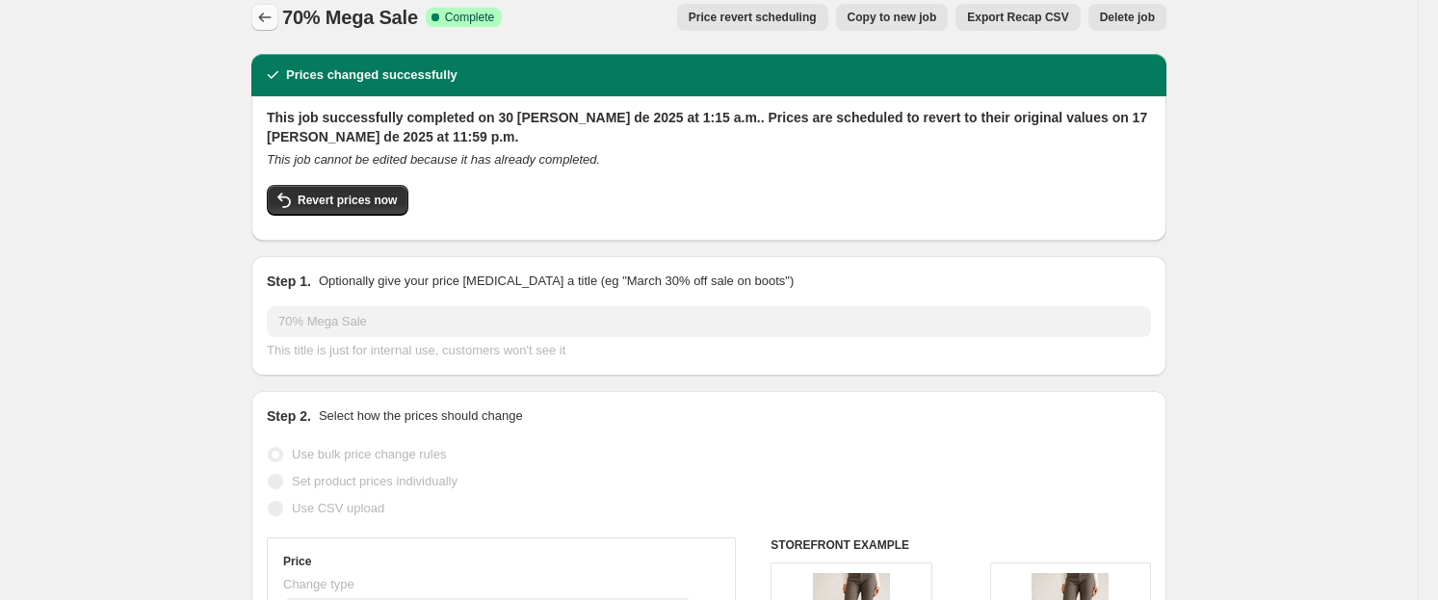
click at [273, 23] on icon "Price change jobs" at bounding box center [264, 17] width 19 height 19
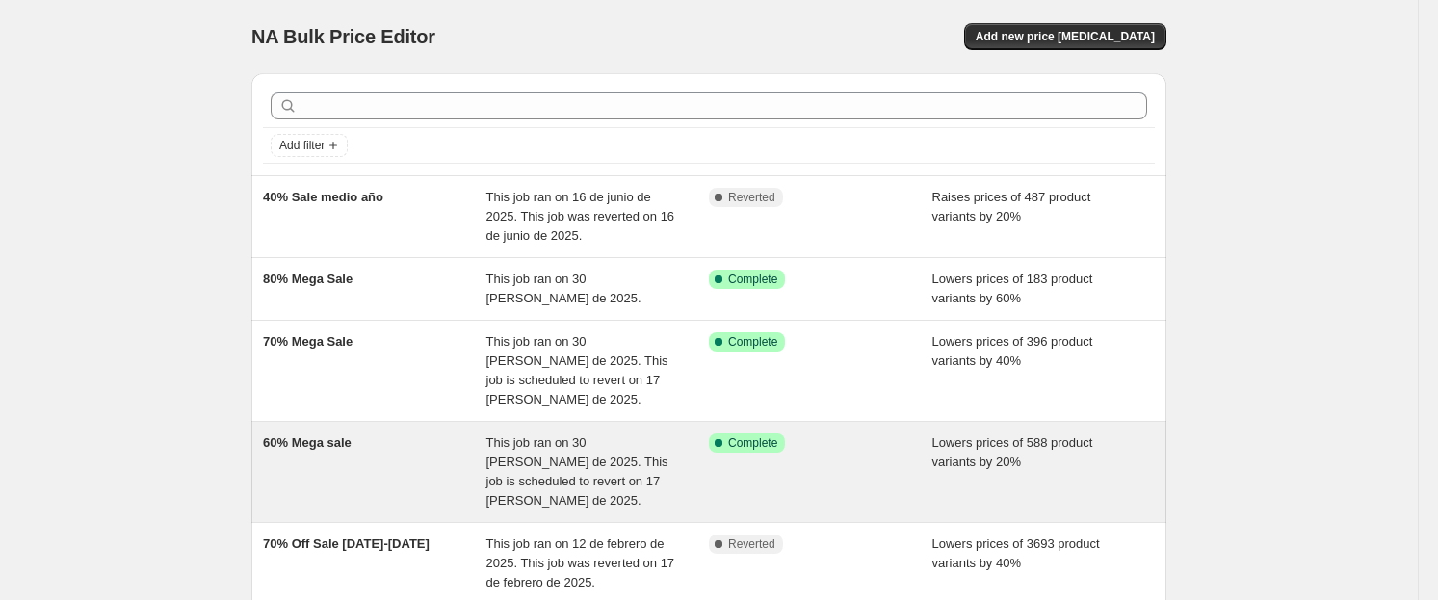
click at [825, 433] on div "Success Complete Complete" at bounding box center [806, 442] width 195 height 19
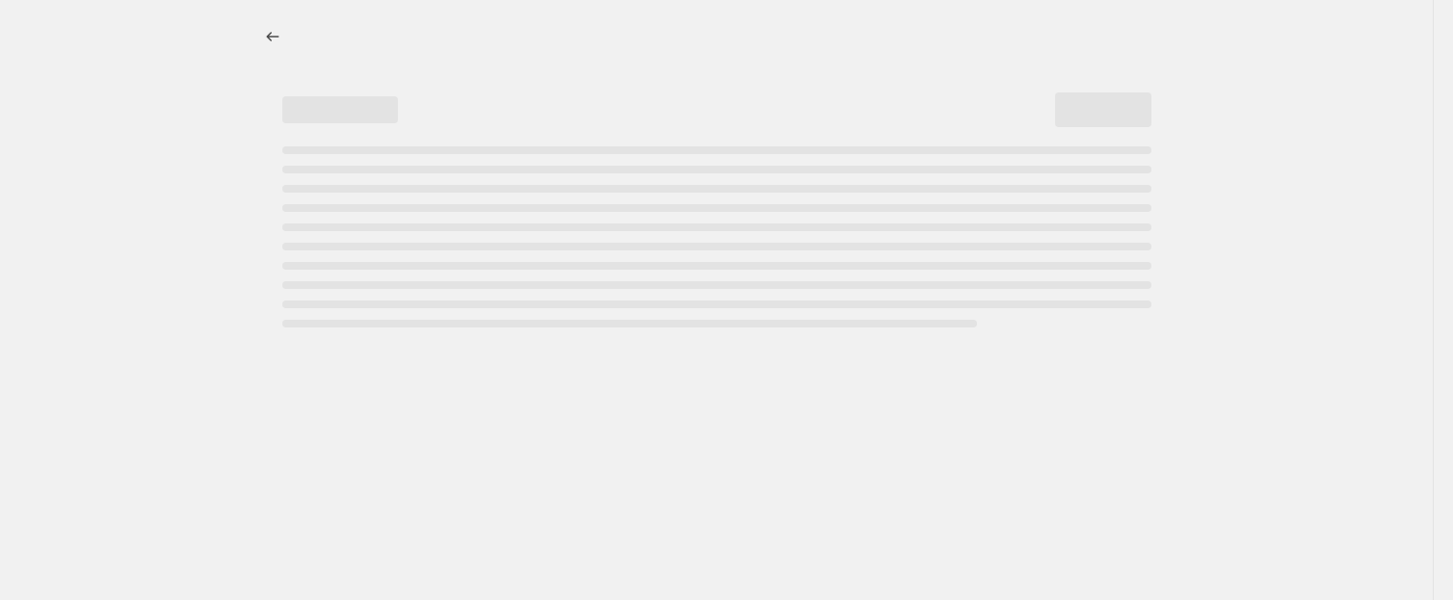
select select "percentage"
select select "no_change"
select select "collection"
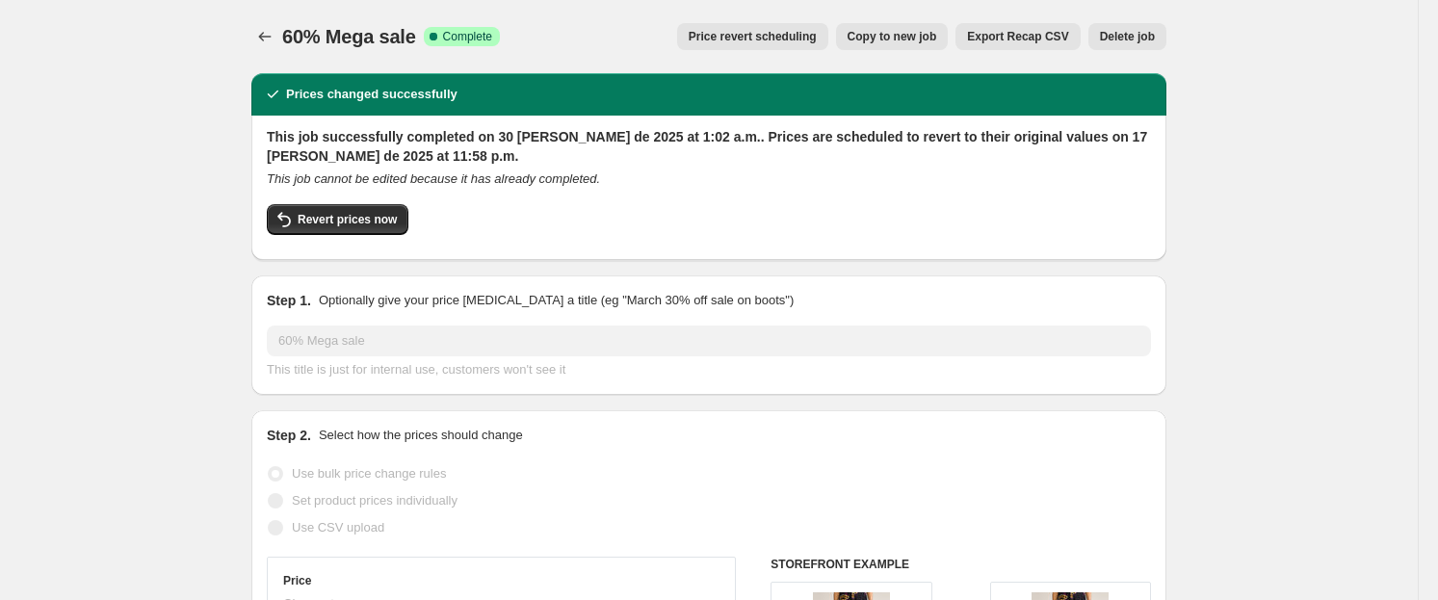
click at [784, 41] on span "Price revert scheduling" at bounding box center [753, 36] width 128 height 15
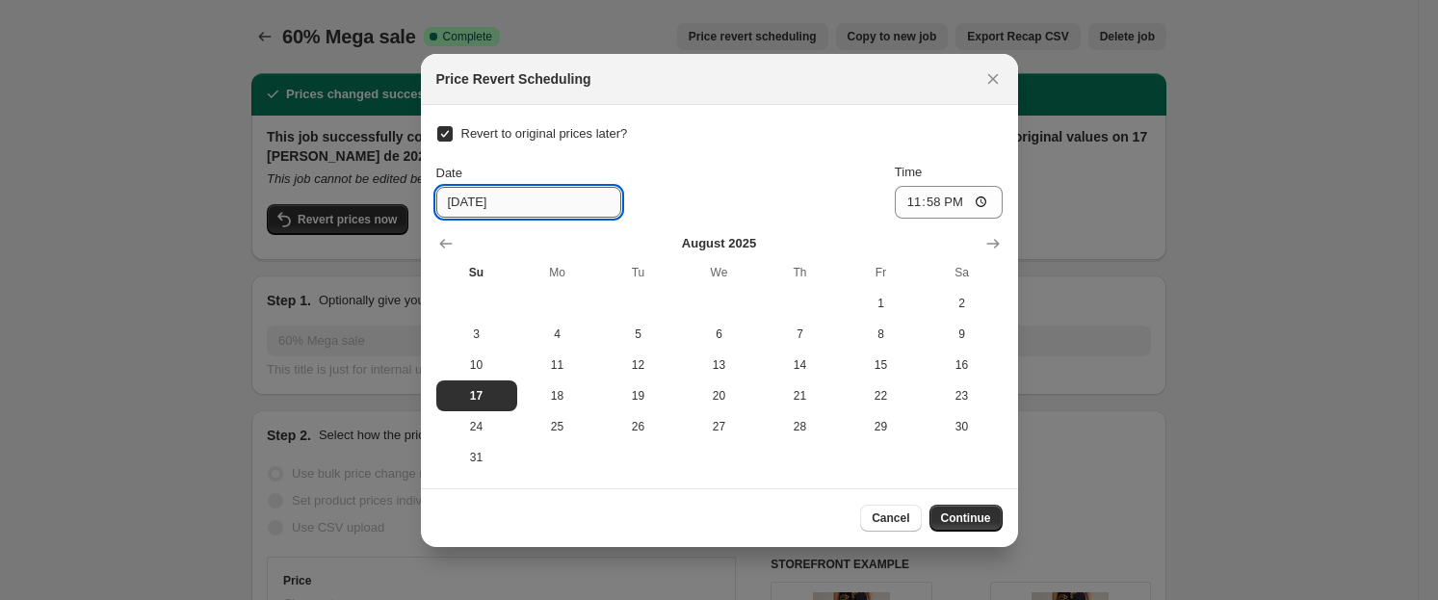
click at [467, 205] on input "[DATE]" at bounding box center [528, 202] width 185 height 31
click at [501, 200] on input "[DATE]" at bounding box center [528, 202] width 185 height 31
click at [925, 198] on input "23:58" at bounding box center [949, 202] width 108 height 33
type input "23:59"
click at [978, 522] on span "Continue" at bounding box center [966, 518] width 50 height 15
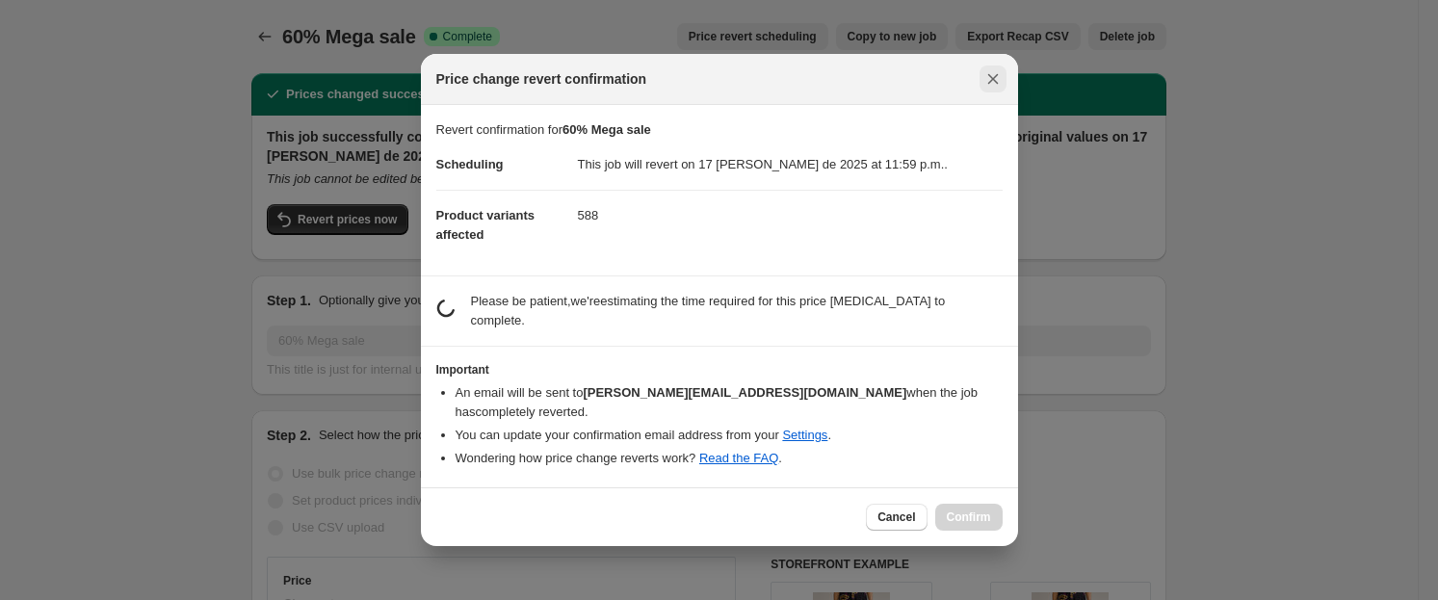
click at [995, 85] on icon "Close" at bounding box center [992, 79] width 11 height 11
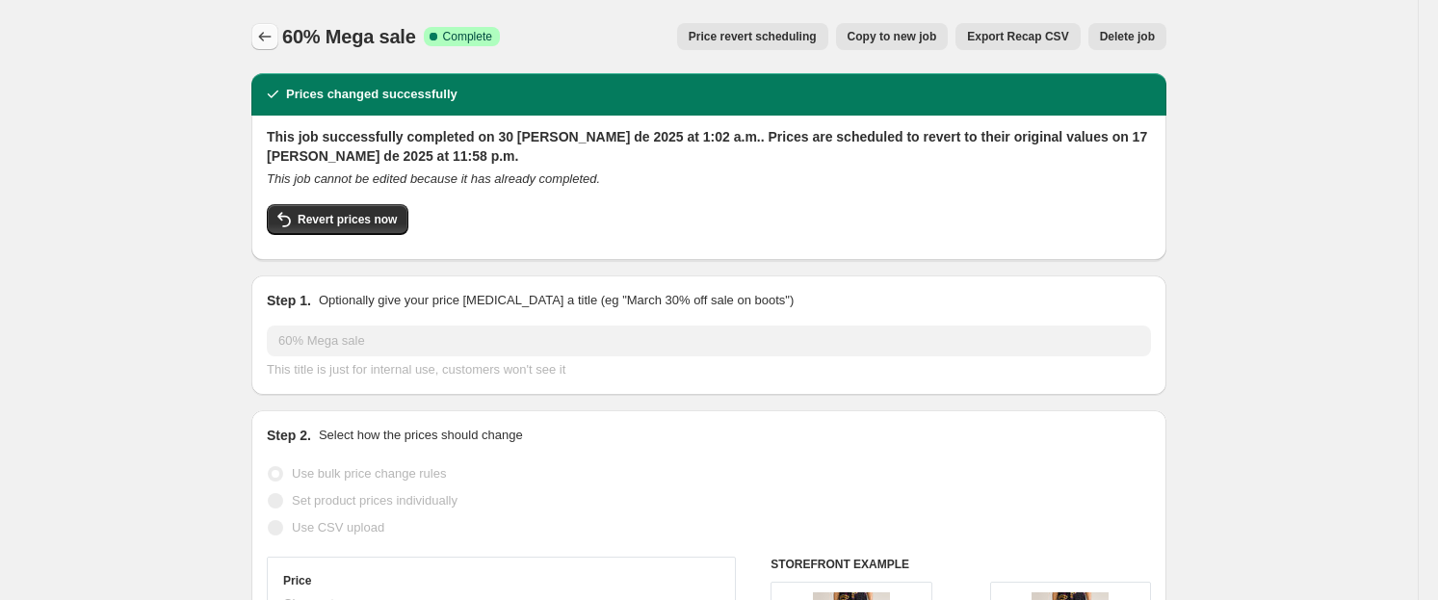
click at [272, 46] on button "Price change jobs" at bounding box center [264, 36] width 27 height 27
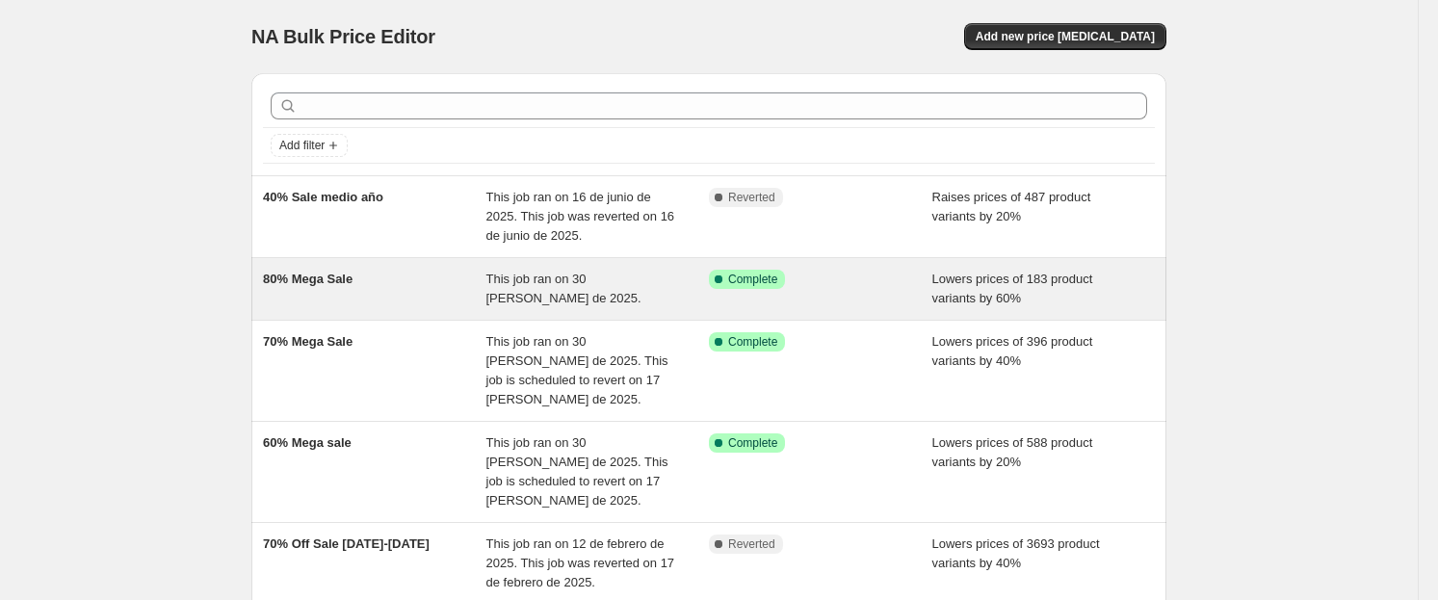
click at [832, 280] on div "Success Complete Complete" at bounding box center [806, 279] width 195 height 19
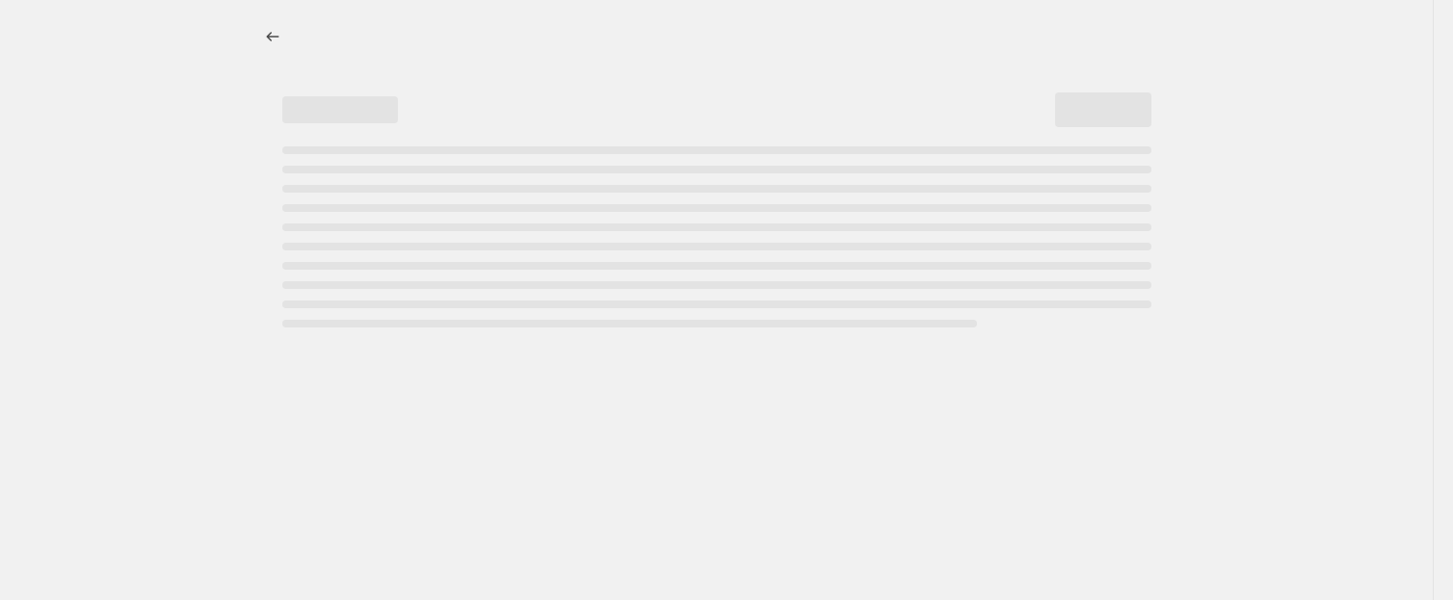
select select "percentage"
select select "no_change"
select select "collection"
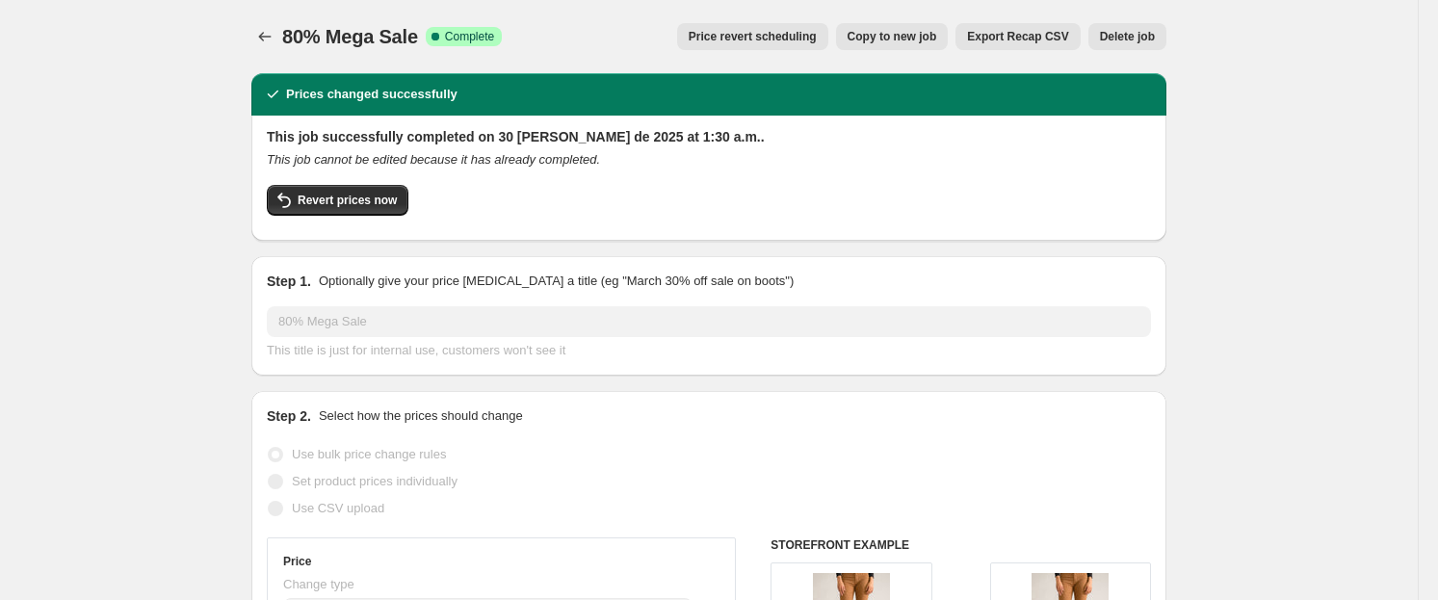
click at [811, 35] on span "Price revert scheduling" at bounding box center [753, 36] width 128 height 15
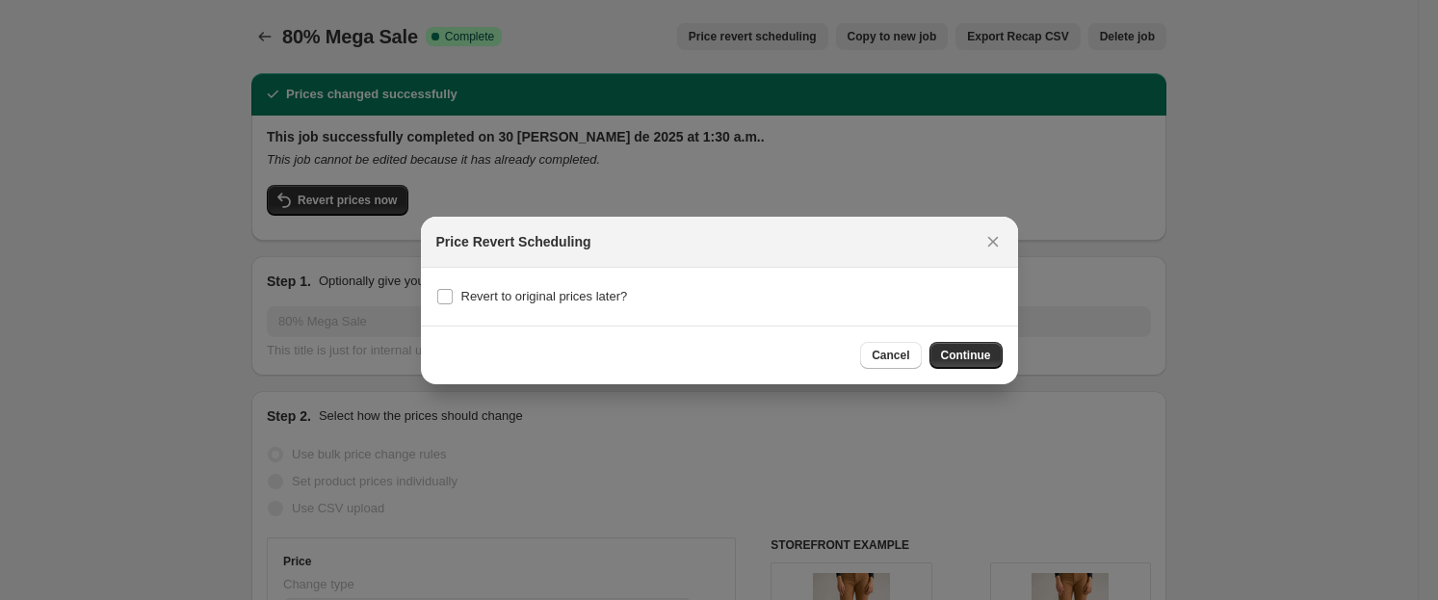
click at [467, 280] on section "Revert to original prices later?" at bounding box center [719, 297] width 597 height 58
click at [479, 296] on span "Revert to original prices later?" at bounding box center [544, 296] width 167 height 14
click at [453, 296] on input "Revert to original prices later?" at bounding box center [444, 296] width 15 height 15
checkbox input "true"
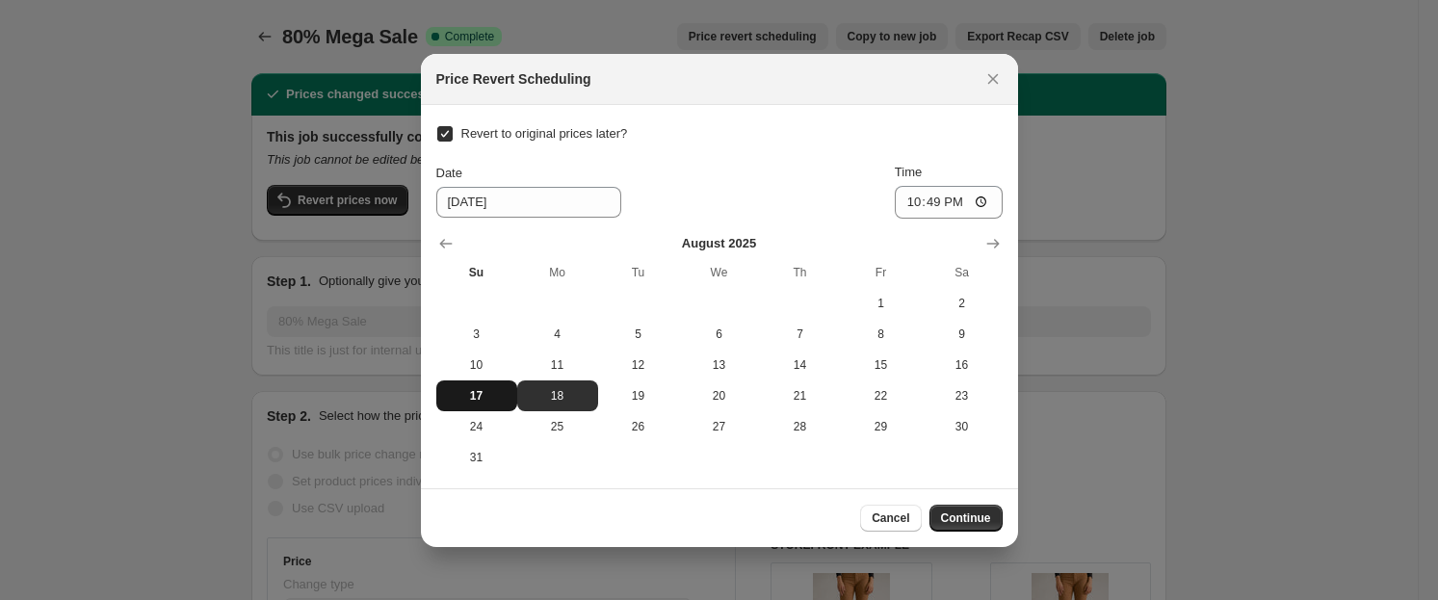
click at [470, 391] on span "17" at bounding box center [477, 395] width 66 height 15
type input "[DATE]"
click at [904, 201] on input "22:49" at bounding box center [949, 202] width 108 height 33
type input "23:59"
click at [980, 512] on span "Continue" at bounding box center [966, 518] width 50 height 15
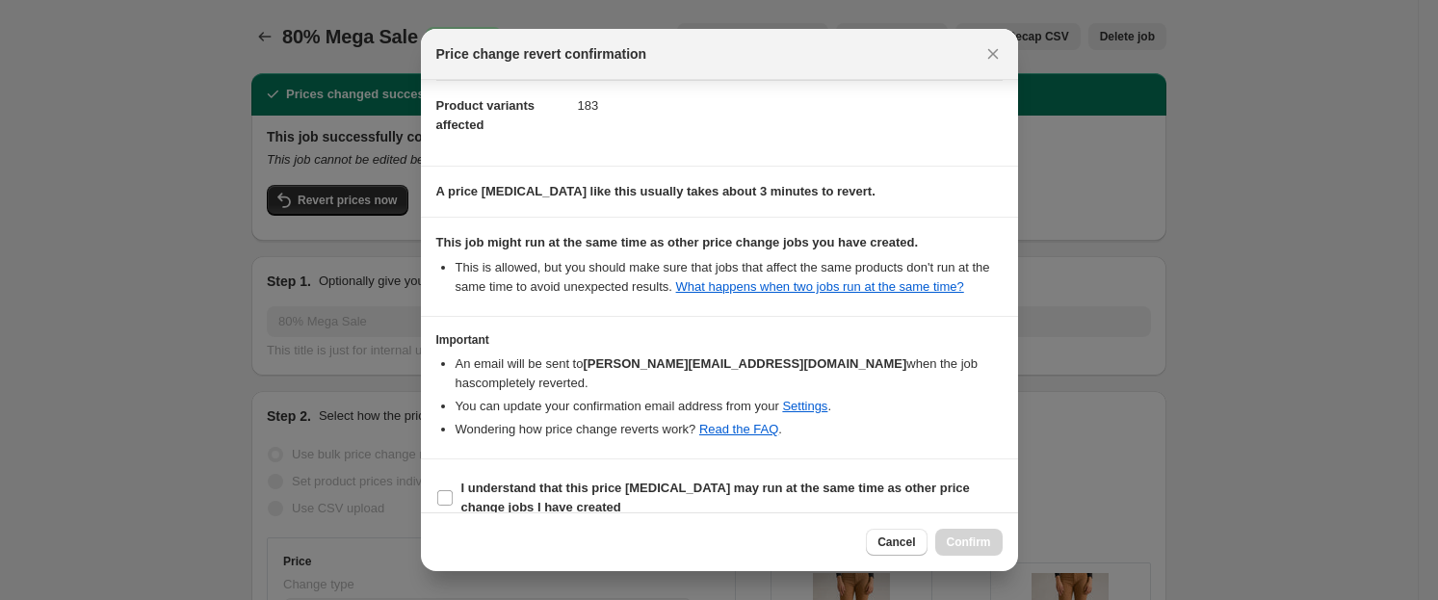
scroll to position [91, 0]
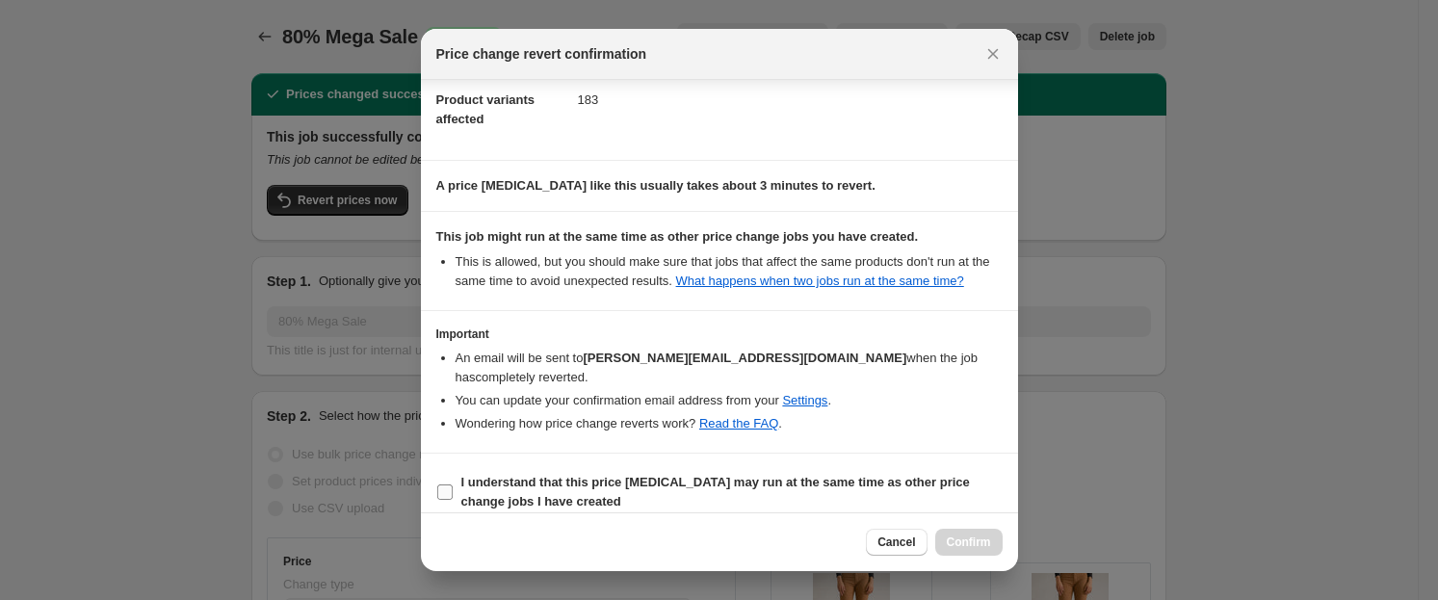
click at [458, 486] on label "I understand that this price [MEDICAL_DATA] may run at the same time as other p…" at bounding box center [719, 492] width 566 height 46
click at [453, 486] on input "I understand that this price [MEDICAL_DATA] may run at the same time as other p…" at bounding box center [444, 492] width 15 height 15
checkbox input "true"
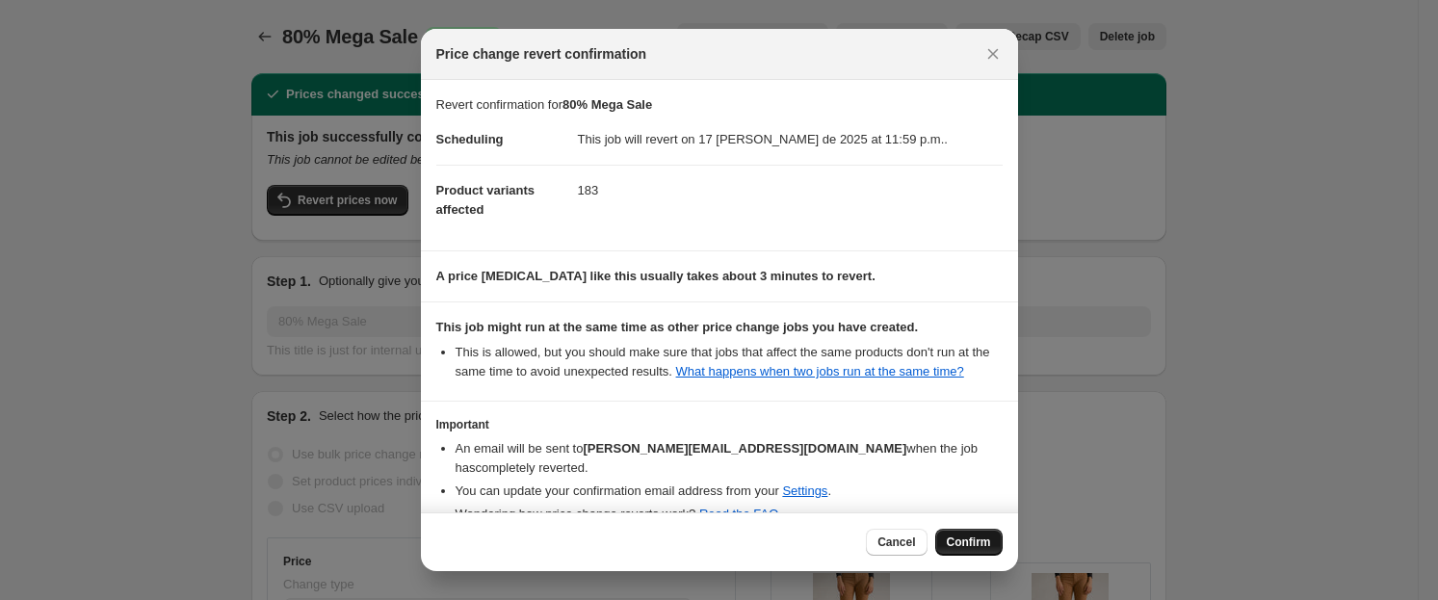
click at [966, 541] on span "Confirm" at bounding box center [969, 542] width 44 height 15
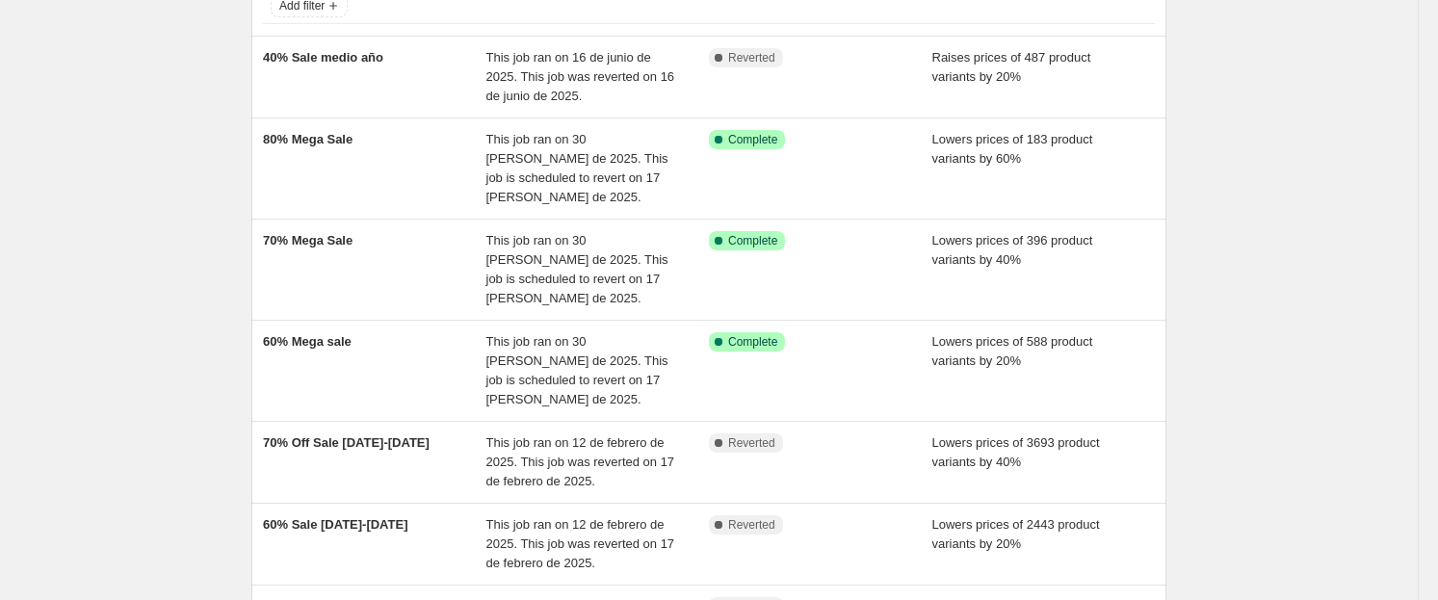
scroll to position [152, 0]
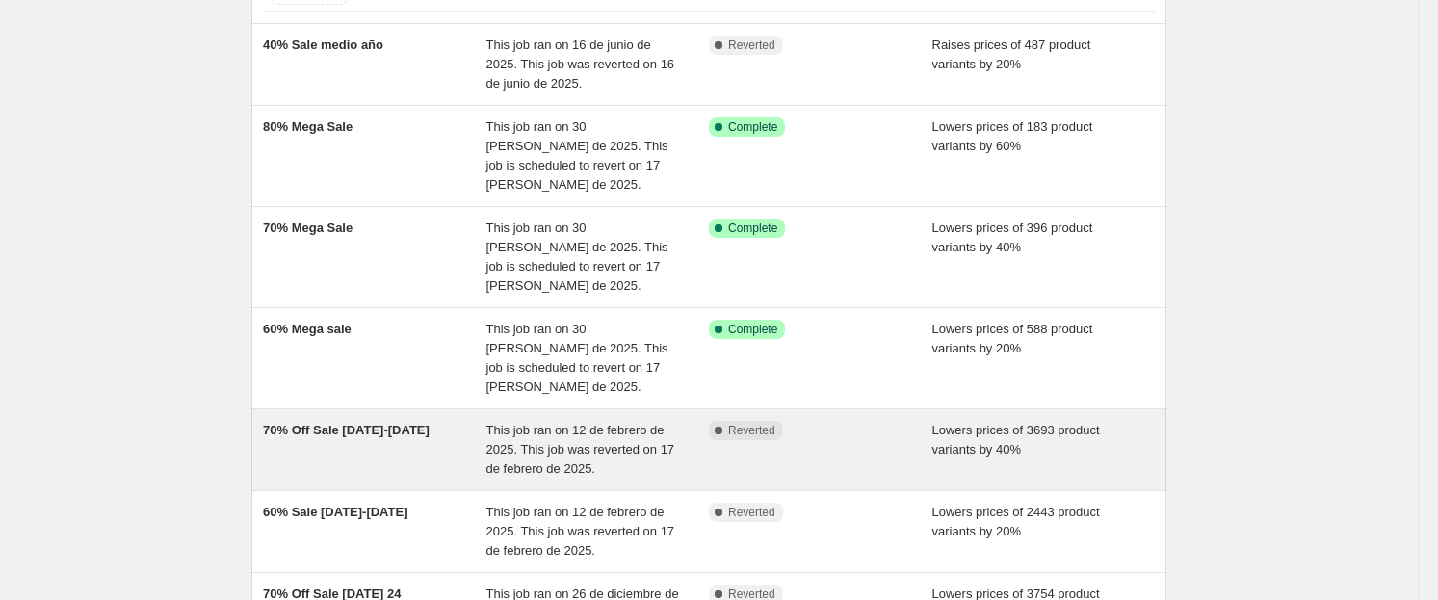
click at [796, 421] on div "Complete Reverted" at bounding box center [820, 450] width 223 height 58
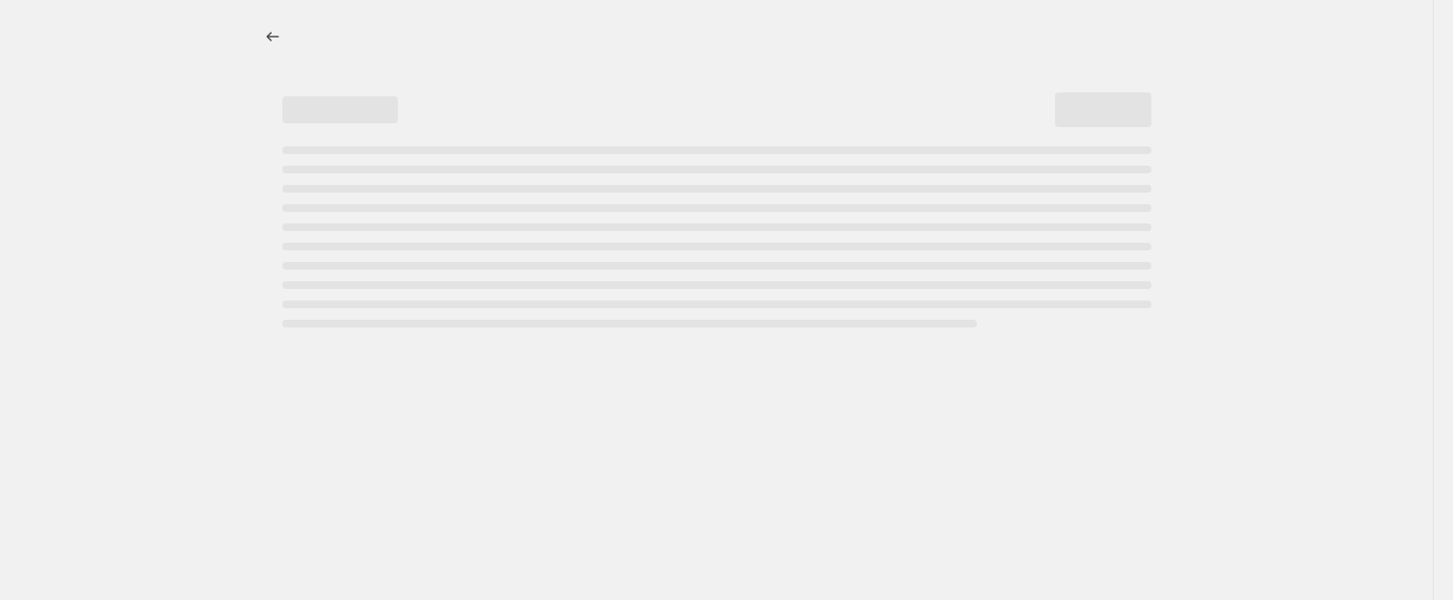
select select "percentage"
select select "no_change"
select select "collection"
